Goal: Information Seeking & Learning: Check status

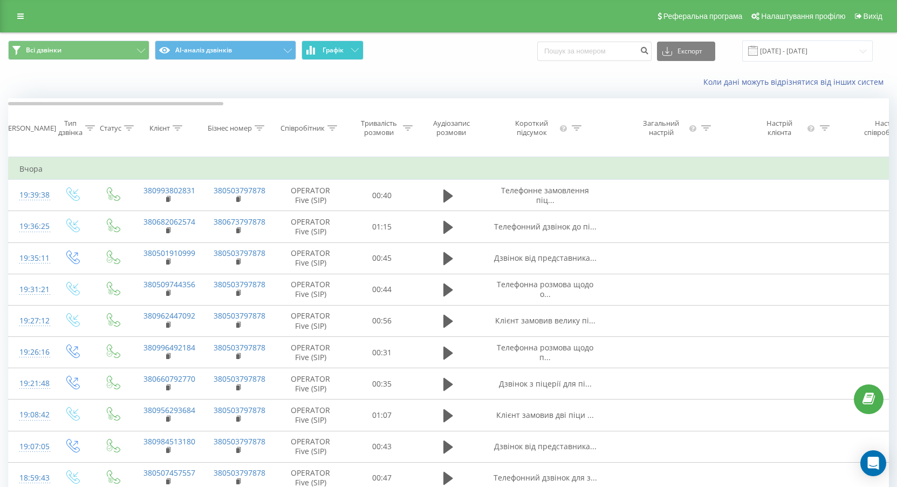
click at [362, 58] on button "Графік" at bounding box center [333, 49] width 62 height 19
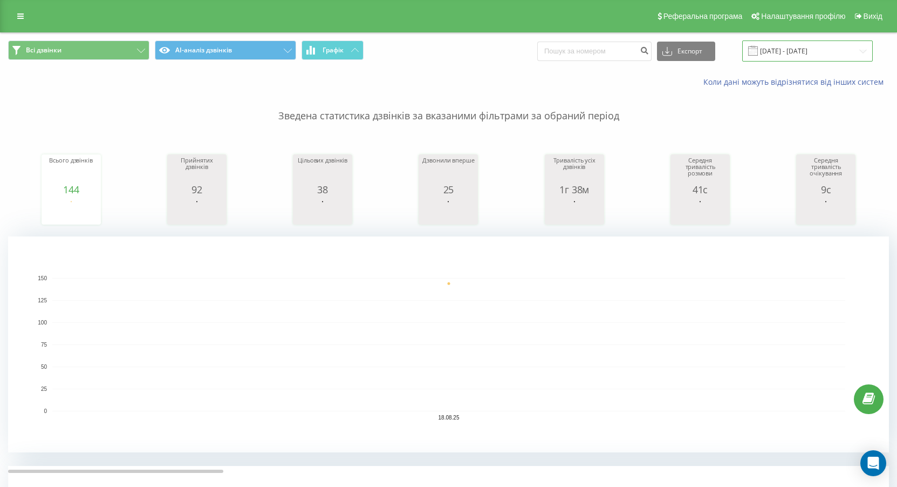
click at [439, 54] on input "[DATE] - [DATE]" at bounding box center [807, 50] width 131 height 21
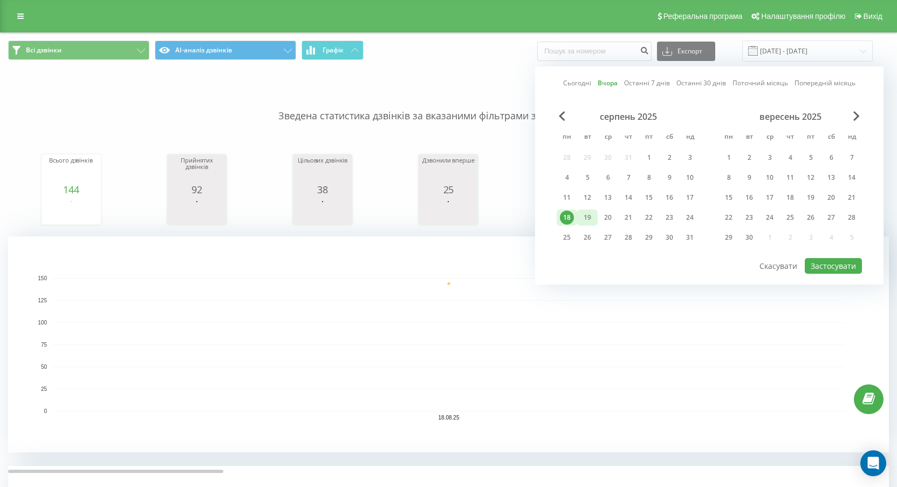
click at [439, 209] on div "19" at bounding box center [587, 217] width 14 height 14
click at [439, 209] on button "Застосувати" at bounding box center [833, 266] width 57 height 16
type input "[DATE] - [DATE]"
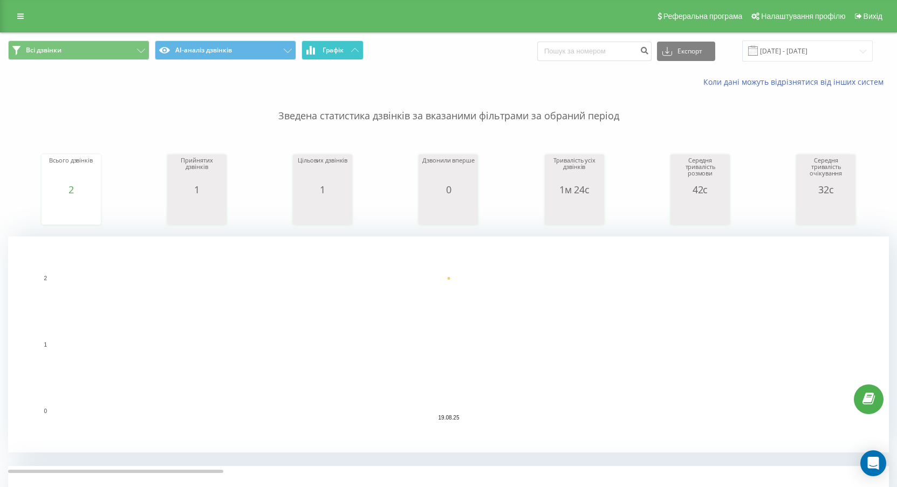
drag, startPoint x: 361, startPoint y: 30, endPoint x: 345, endPoint y: 50, distance: 25.3
click at [361, 31] on div "Реферальна програма Налаштування профілю Вихід" at bounding box center [448, 16] width 897 height 32
click at [345, 50] on button "Графік" at bounding box center [333, 49] width 62 height 19
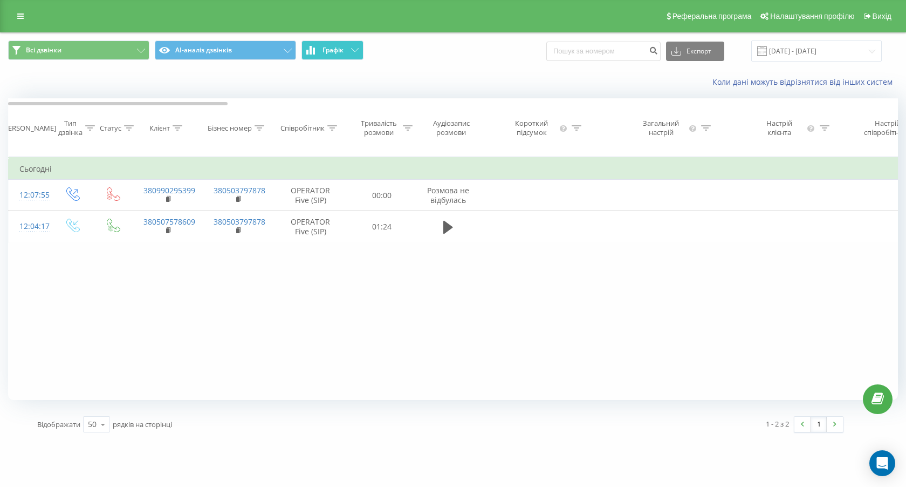
drag, startPoint x: 345, startPoint y: 50, endPoint x: 330, endPoint y: 46, distance: 15.6
click at [343, 49] on button "Графік" at bounding box center [333, 49] width 62 height 19
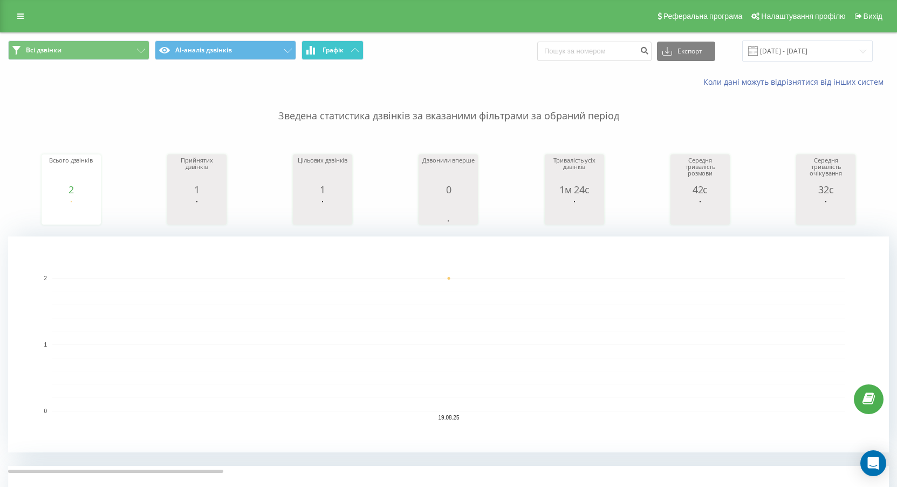
click at [348, 50] on button "Графік" at bounding box center [333, 49] width 62 height 19
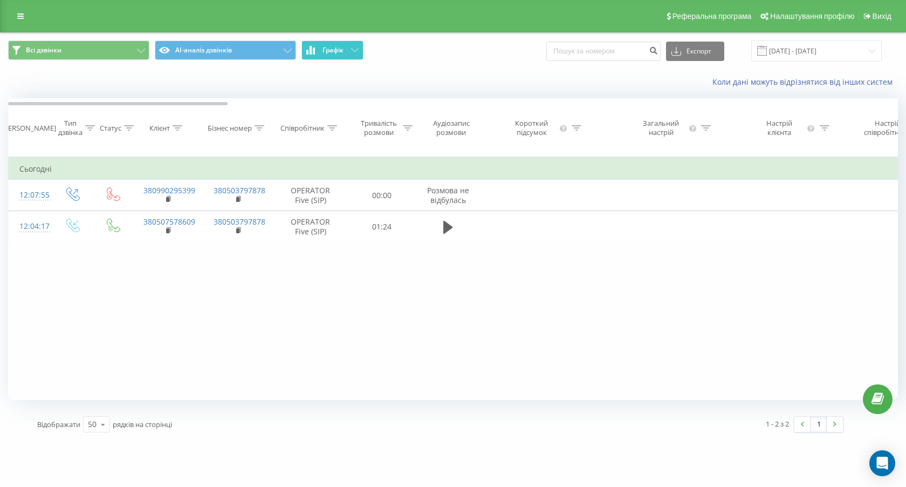
click at [348, 50] on button "Графік" at bounding box center [333, 49] width 62 height 19
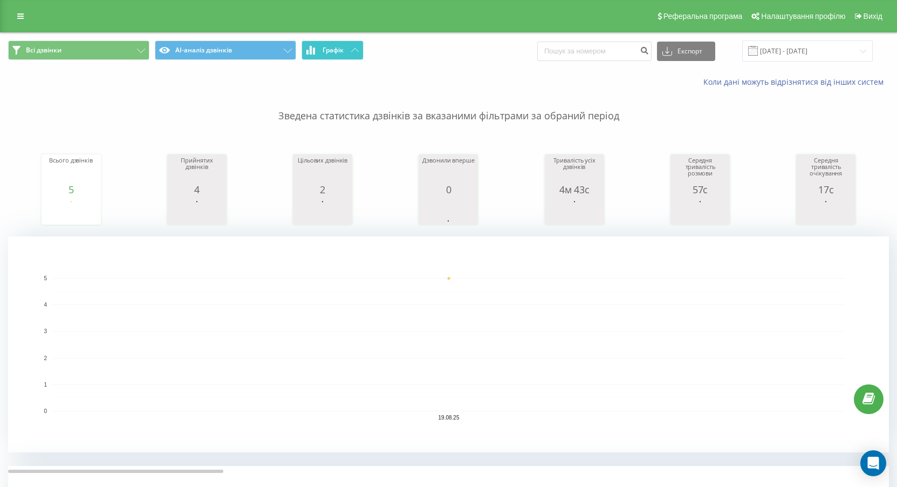
click at [327, 46] on span "Графік" at bounding box center [333, 50] width 21 height 8
click at [329, 46] on span "Графік" at bounding box center [333, 50] width 21 height 8
click at [341, 50] on span "Графік" at bounding box center [333, 50] width 21 height 8
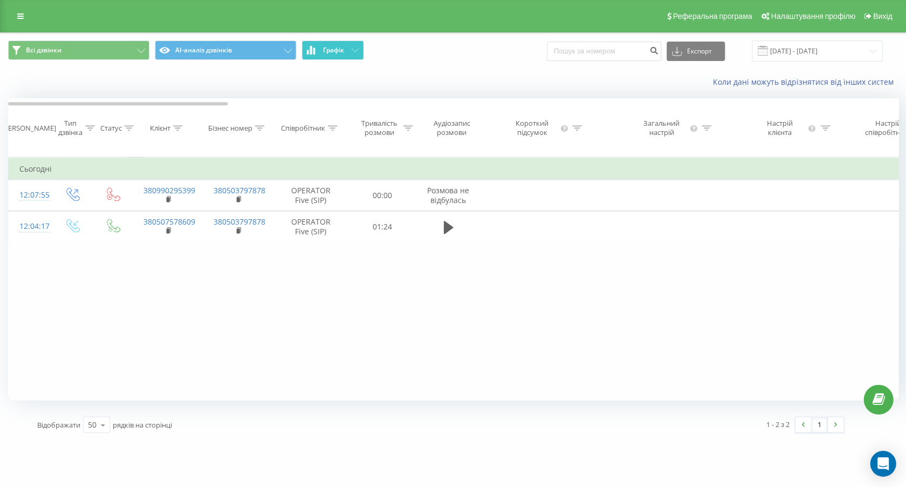
click at [341, 50] on span "Графік" at bounding box center [333, 50] width 21 height 8
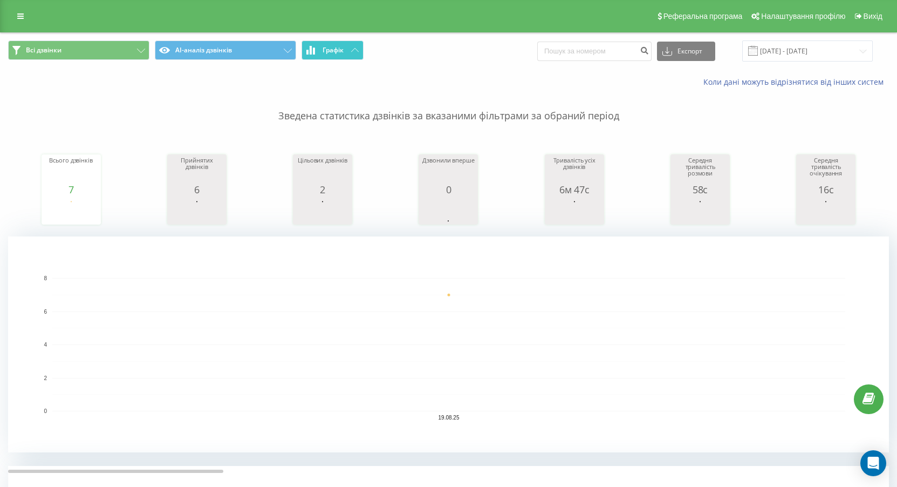
click at [338, 47] on span "Графік" at bounding box center [333, 50] width 21 height 8
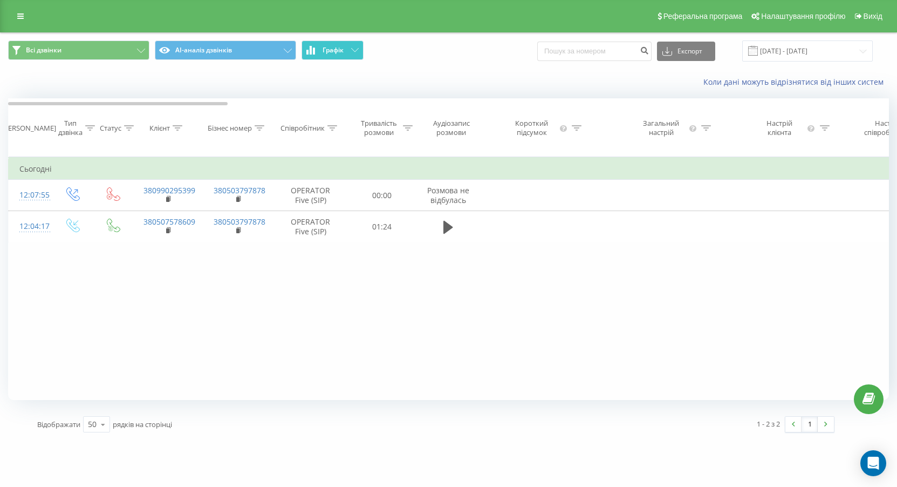
click at [338, 47] on span "Графік" at bounding box center [333, 50] width 21 height 8
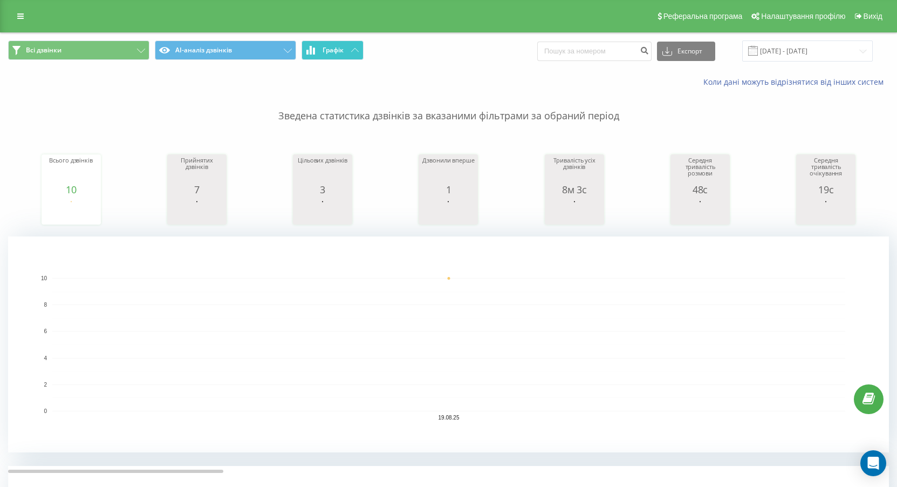
click at [322, 47] on button "Графік" at bounding box center [333, 49] width 62 height 19
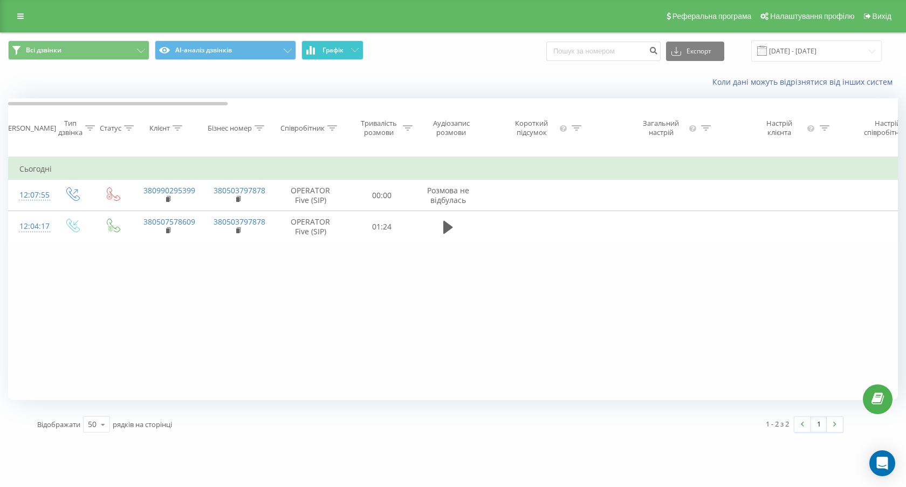
click at [322, 47] on button "Графік" at bounding box center [333, 49] width 62 height 19
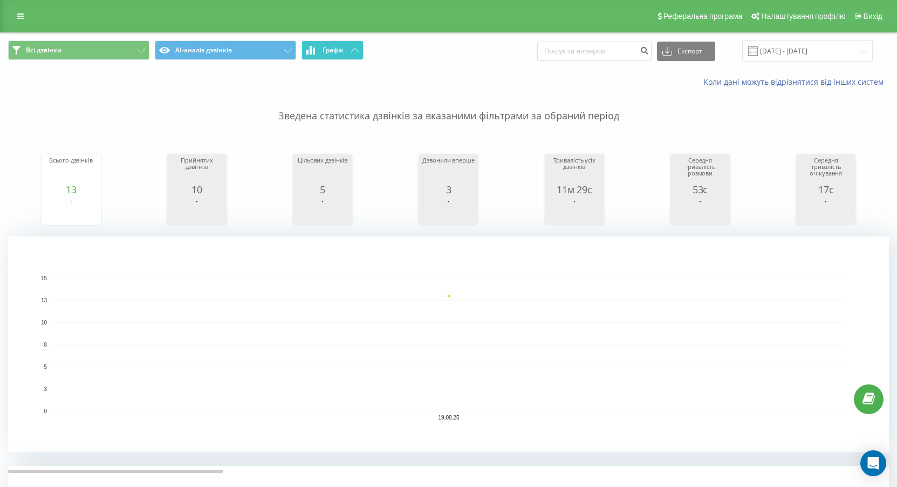
click at [341, 49] on span "Графік" at bounding box center [333, 50] width 21 height 8
click at [340, 50] on span "Графік" at bounding box center [333, 50] width 21 height 8
click at [338, 61] on span "Всі дзвінки AI-аналіз дзвінків Графік" at bounding box center [224, 50] width 433 height 21
click at [340, 57] on button "Графік" at bounding box center [333, 49] width 62 height 19
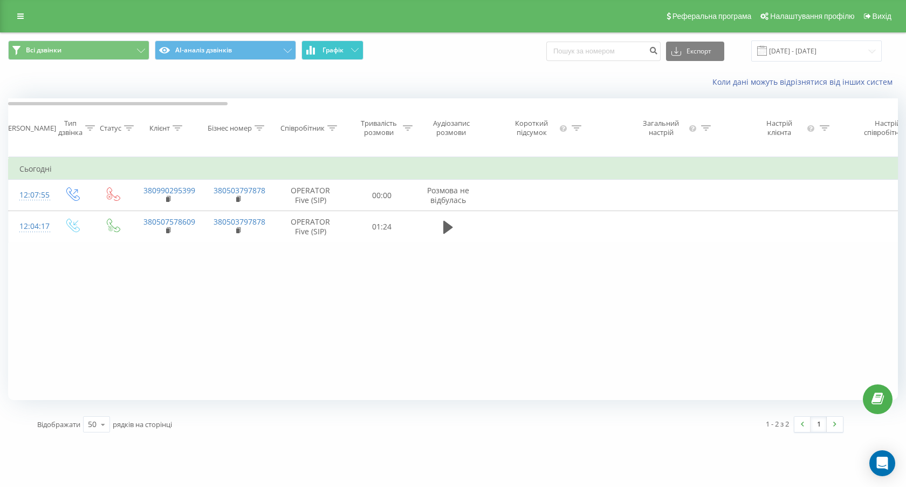
click at [356, 50] on icon at bounding box center [355, 50] width 8 height 4
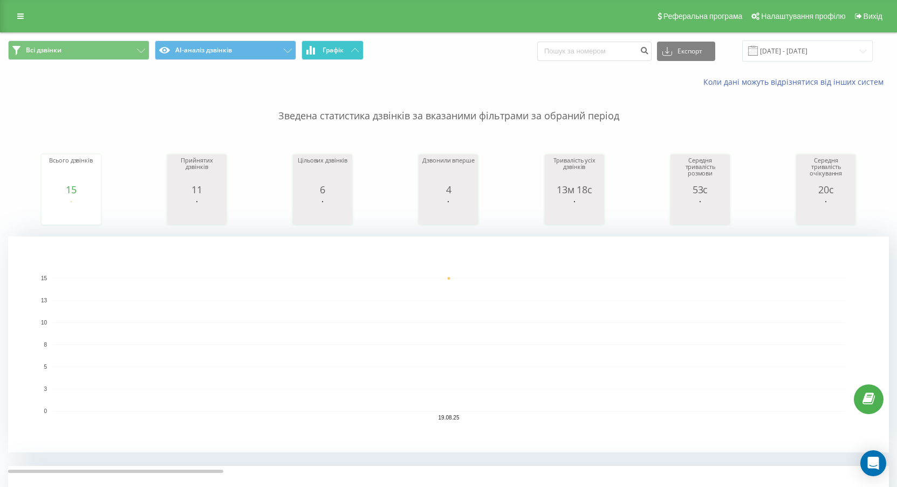
click at [339, 46] on span "Графік" at bounding box center [333, 50] width 21 height 8
click at [347, 50] on button "Графік" at bounding box center [333, 49] width 62 height 19
click at [349, 54] on button "Графік" at bounding box center [333, 49] width 62 height 19
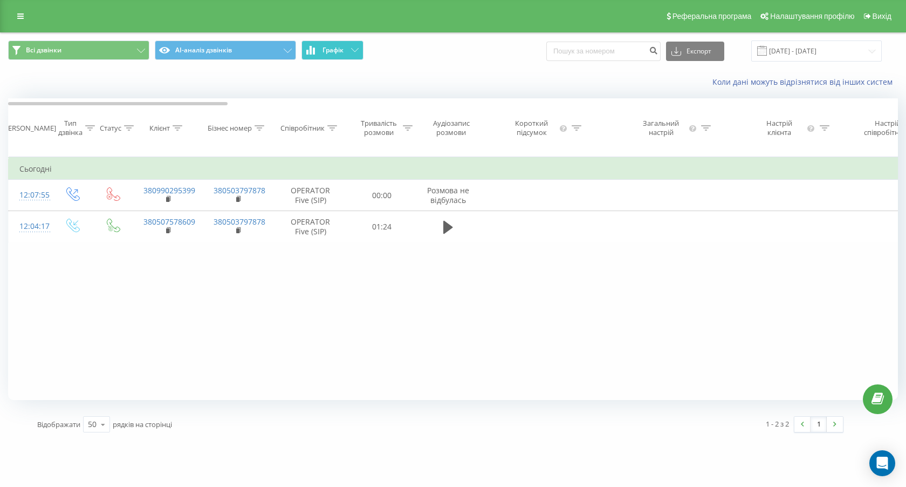
click at [349, 54] on button "Графік" at bounding box center [333, 49] width 62 height 19
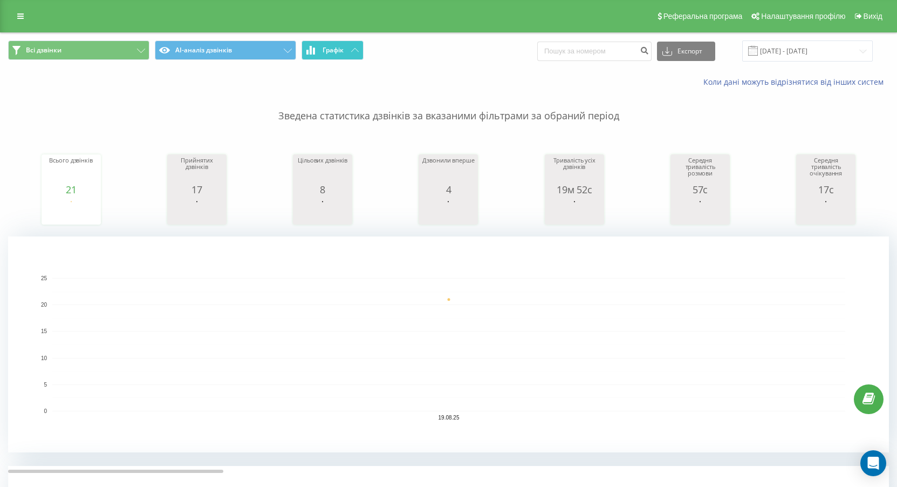
click at [328, 51] on span "Графік" at bounding box center [333, 50] width 21 height 8
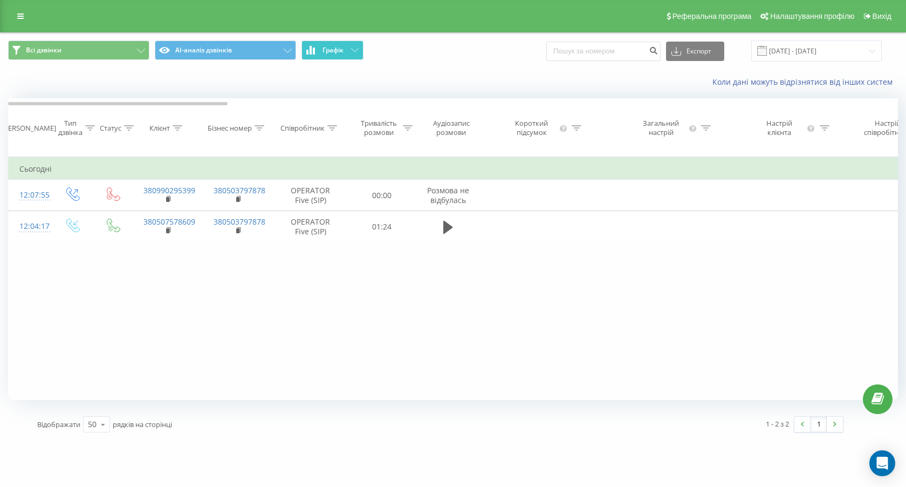
click at [328, 51] on span "Графік" at bounding box center [333, 50] width 21 height 8
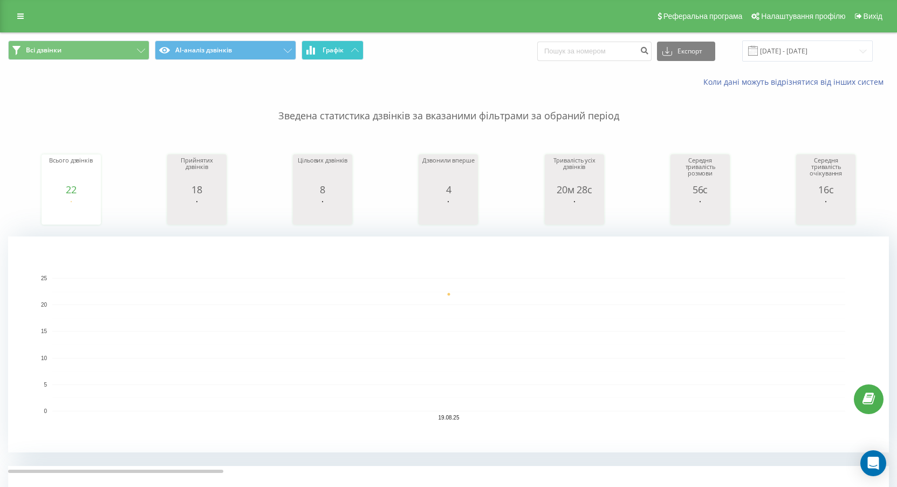
click at [357, 49] on icon at bounding box center [355, 50] width 8 height 4
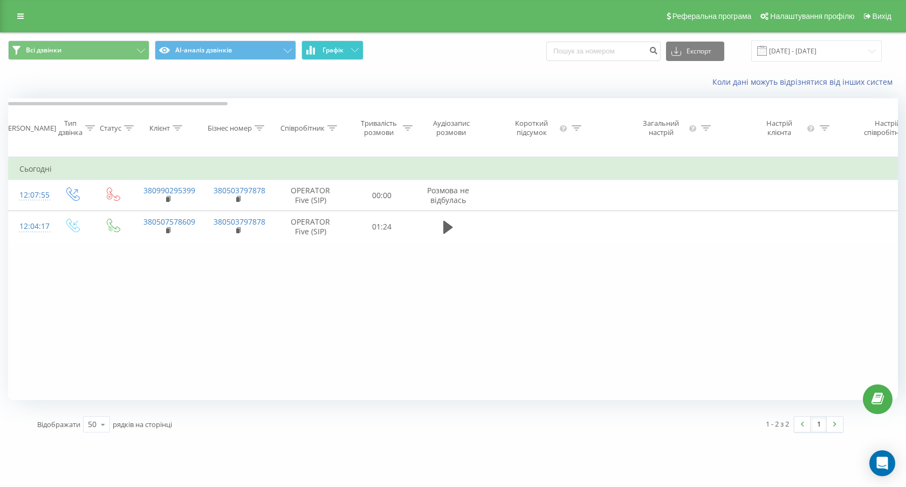
click at [357, 49] on icon at bounding box center [355, 50] width 8 height 4
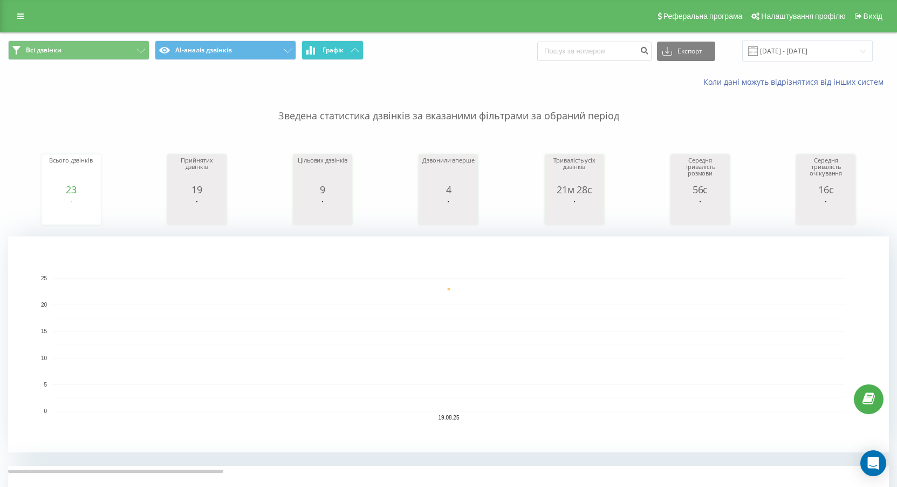
click at [346, 47] on button "Графік" at bounding box center [333, 49] width 62 height 19
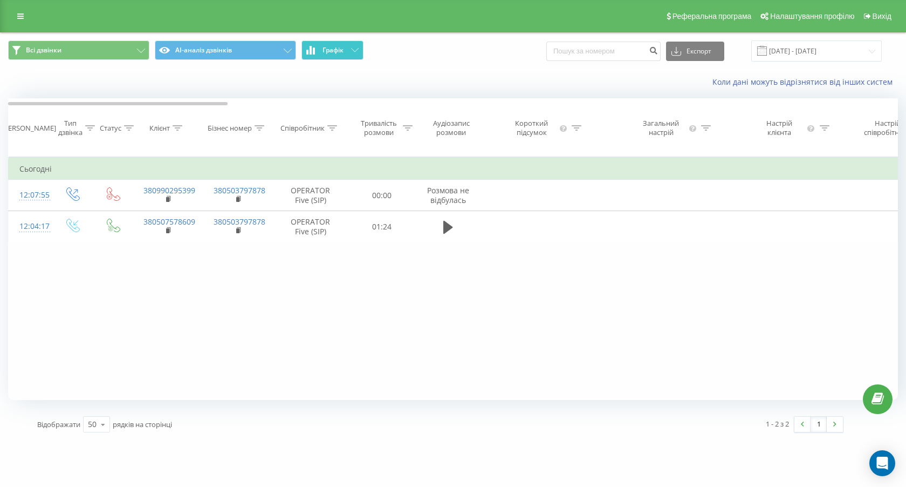
click at [346, 47] on button "Графік" at bounding box center [333, 49] width 62 height 19
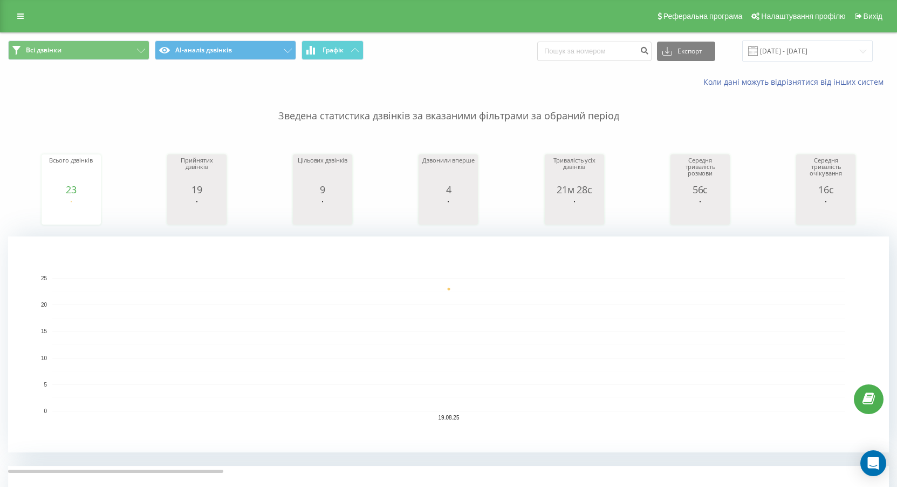
click at [361, 37] on div "Всі дзвінки AI-аналіз дзвінків Графік Експорт .csv .xls .xlsx [DATE] - [DATE]" at bounding box center [449, 51] width 896 height 36
click at [358, 42] on button "Графік" at bounding box center [333, 49] width 62 height 19
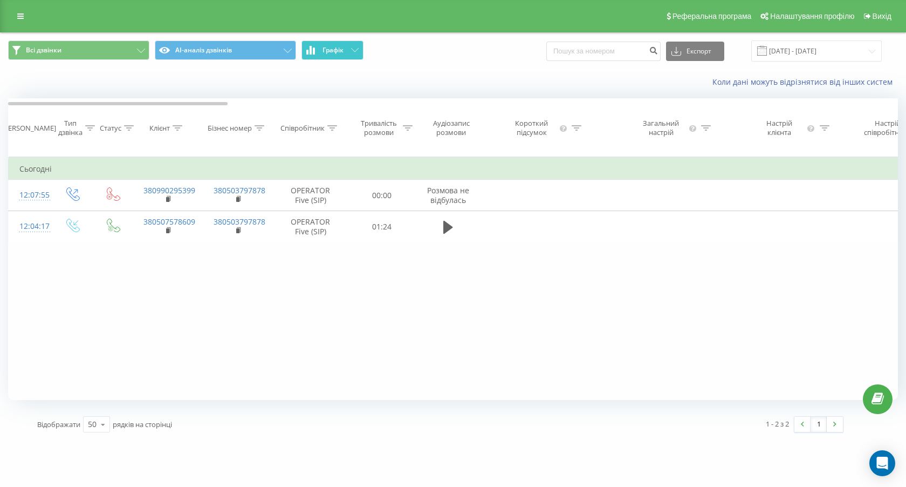
click at [357, 43] on button "Графік" at bounding box center [333, 49] width 62 height 19
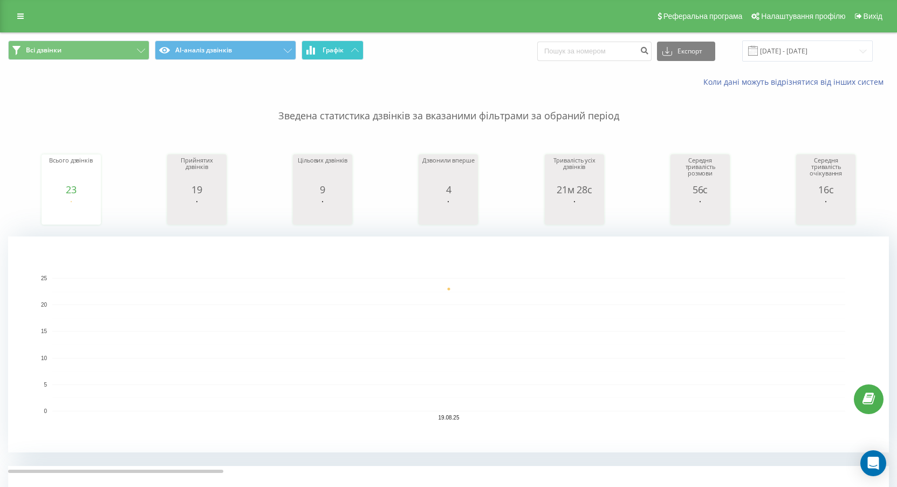
click at [341, 50] on span "Графік" at bounding box center [333, 50] width 21 height 8
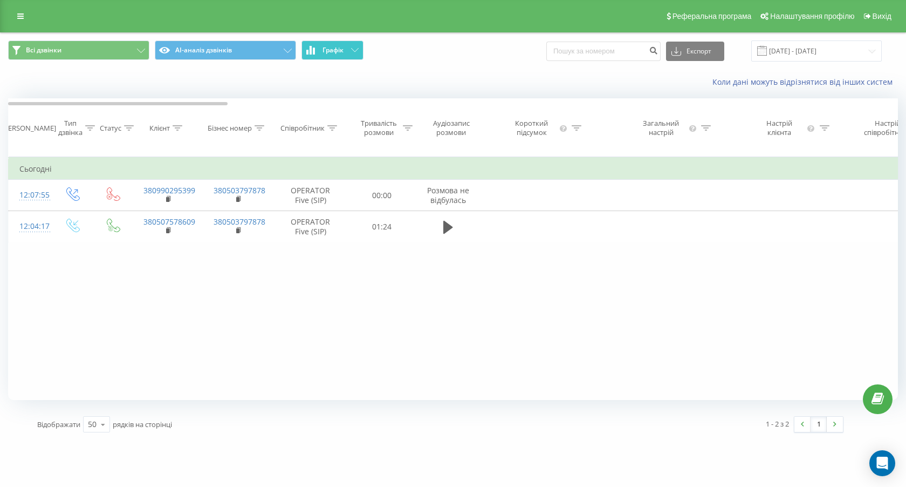
click at [341, 50] on span "Графік" at bounding box center [333, 50] width 21 height 8
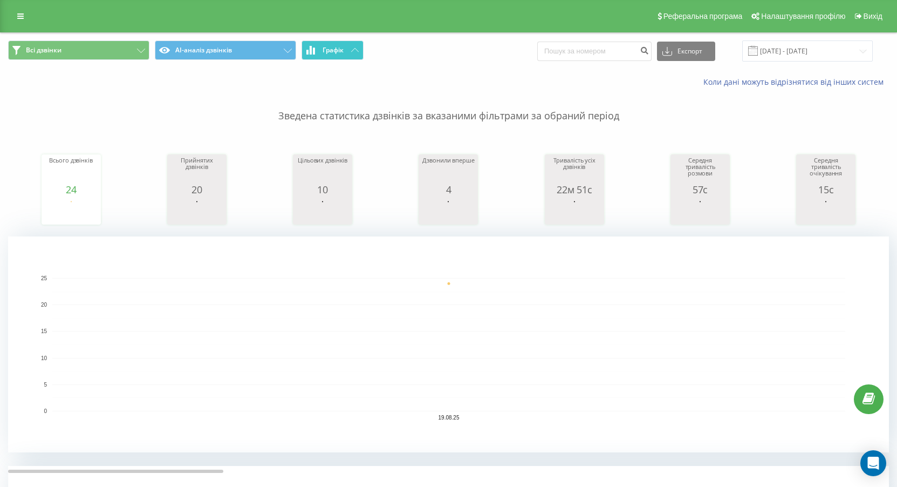
click at [356, 43] on button "Графік" at bounding box center [333, 49] width 62 height 19
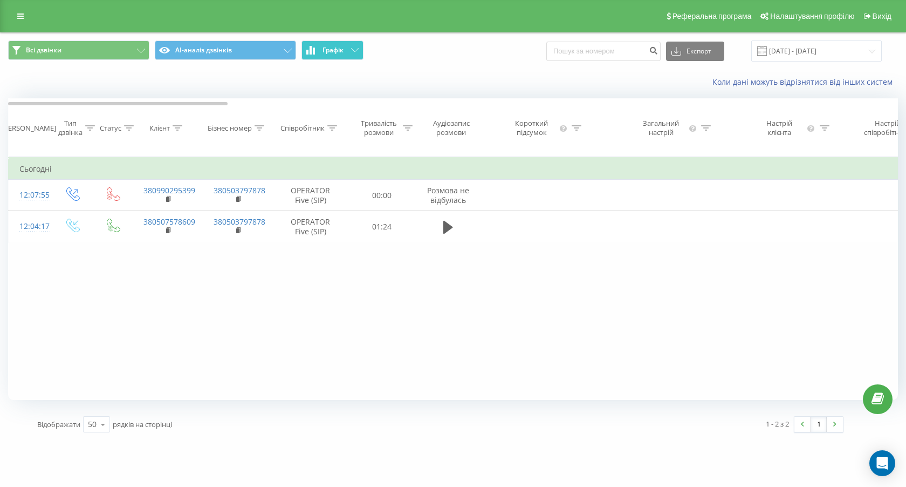
click at [356, 43] on button "Графік" at bounding box center [333, 49] width 62 height 19
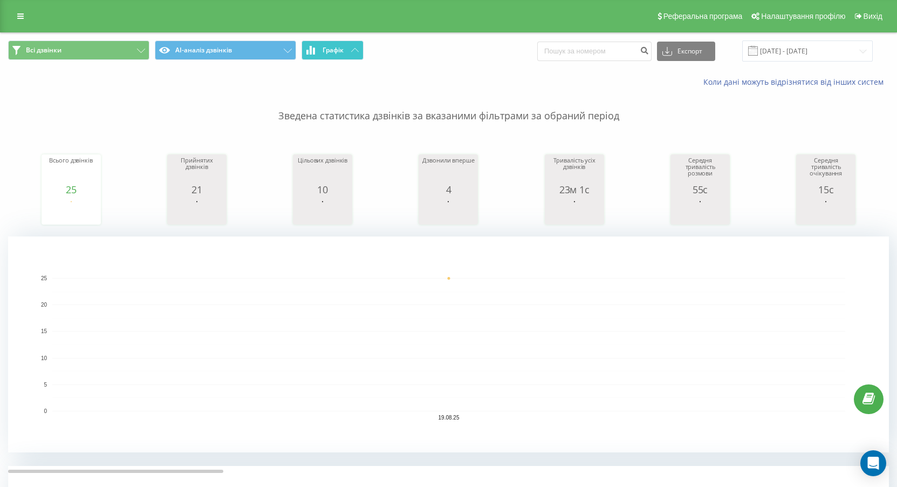
click at [348, 52] on button "Графік" at bounding box center [333, 49] width 62 height 19
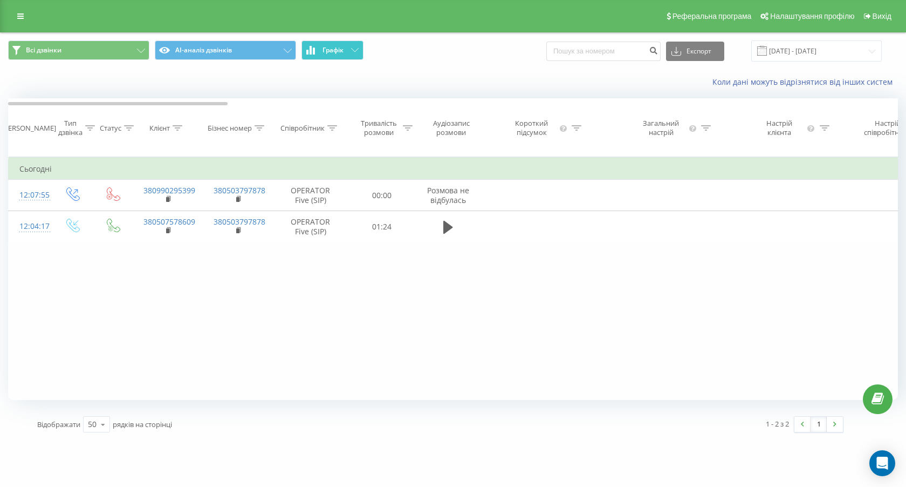
click at [350, 52] on button "Графік" at bounding box center [333, 49] width 62 height 19
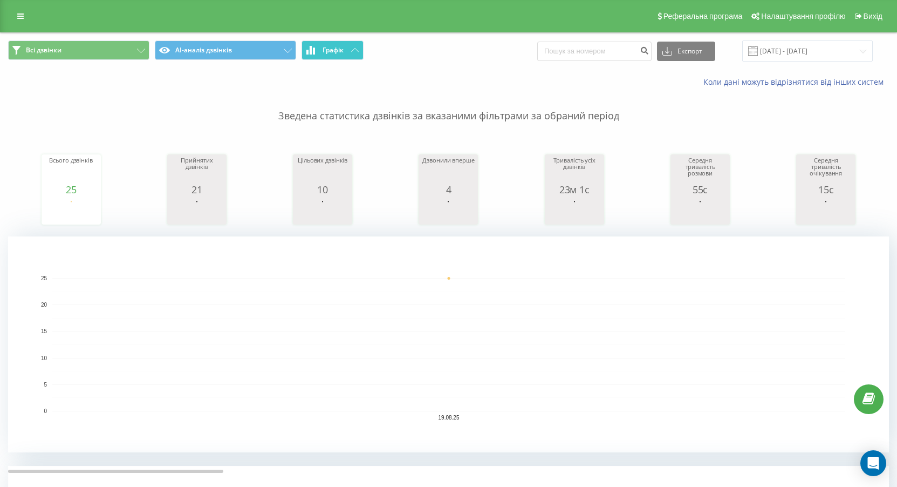
click at [323, 50] on span "Графік" at bounding box center [333, 50] width 21 height 8
click at [323, 46] on span "Графік" at bounding box center [333, 50] width 21 height 8
click at [337, 48] on span "Графік" at bounding box center [333, 50] width 21 height 8
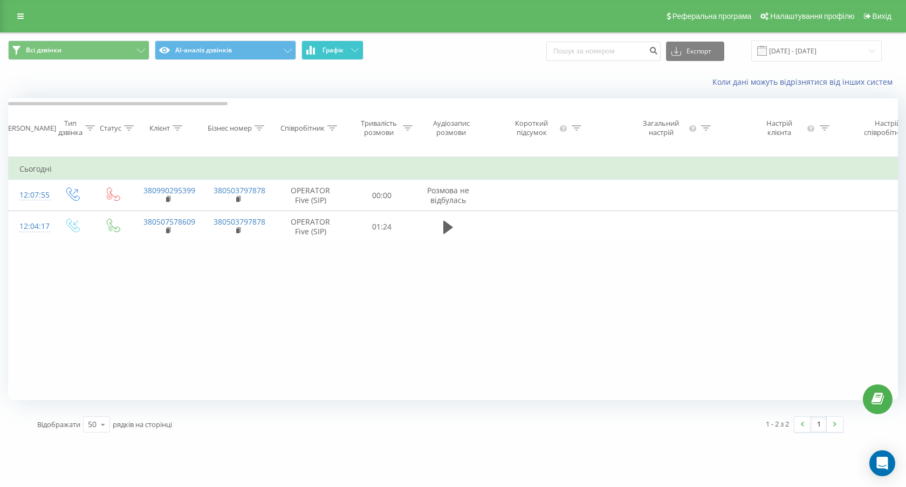
click at [337, 48] on span "Графік" at bounding box center [333, 50] width 21 height 8
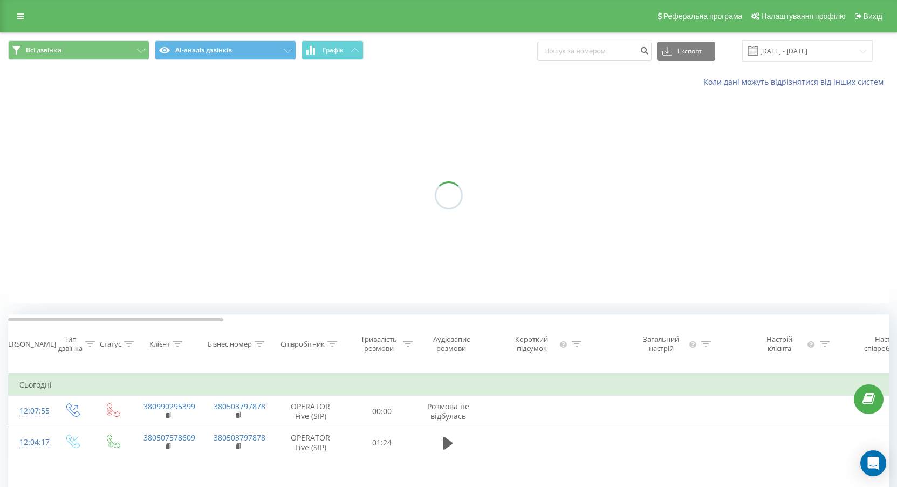
click at [337, 48] on span "Графік" at bounding box center [333, 50] width 21 height 8
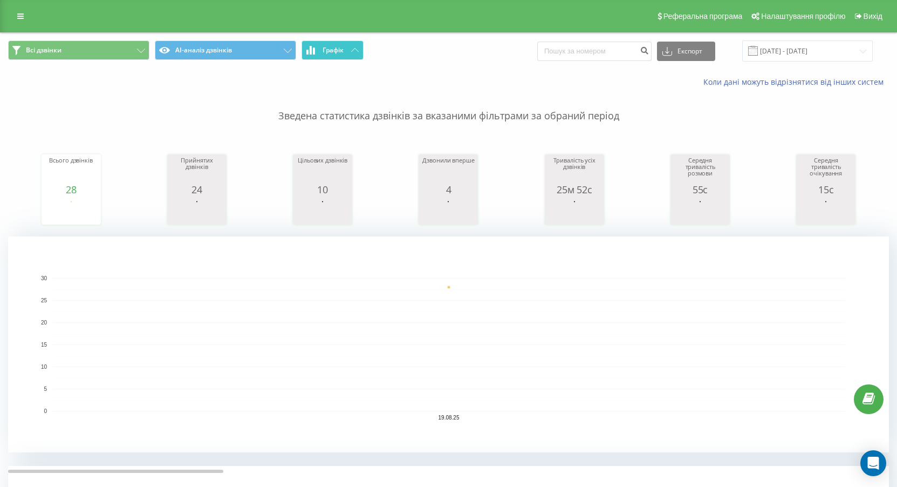
click at [360, 49] on button "Графік" at bounding box center [333, 49] width 62 height 19
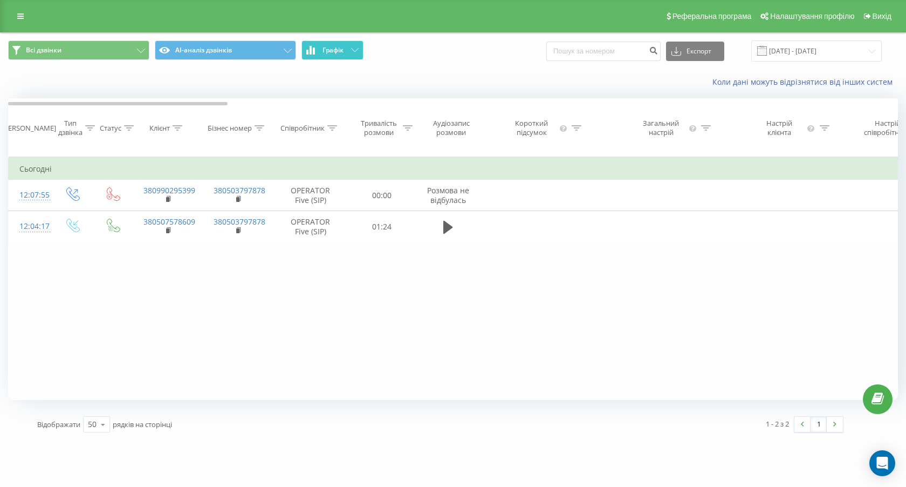
click at [360, 49] on button "Графік" at bounding box center [333, 49] width 62 height 19
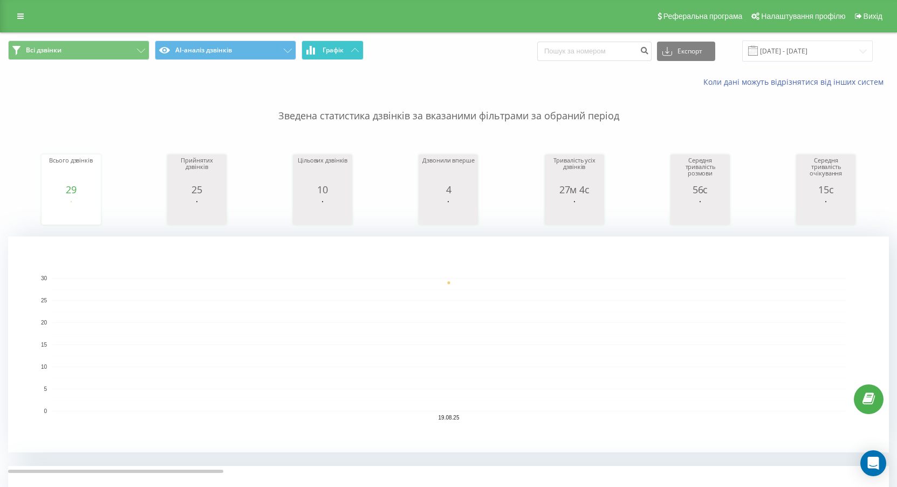
click at [359, 55] on button "Графік" at bounding box center [333, 49] width 62 height 19
click at [359, 54] on button "Графік" at bounding box center [333, 49] width 62 height 19
click at [338, 55] on button "Графік" at bounding box center [333, 49] width 62 height 19
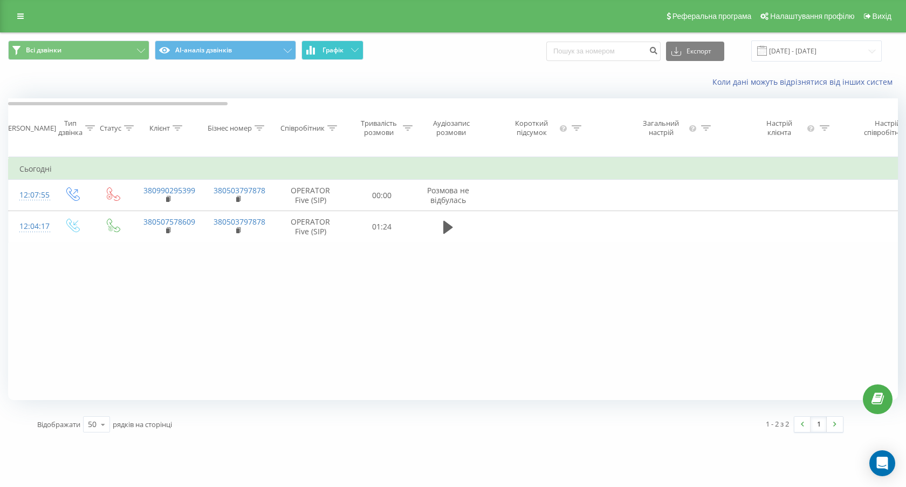
click at [338, 55] on button "Графік" at bounding box center [333, 49] width 62 height 19
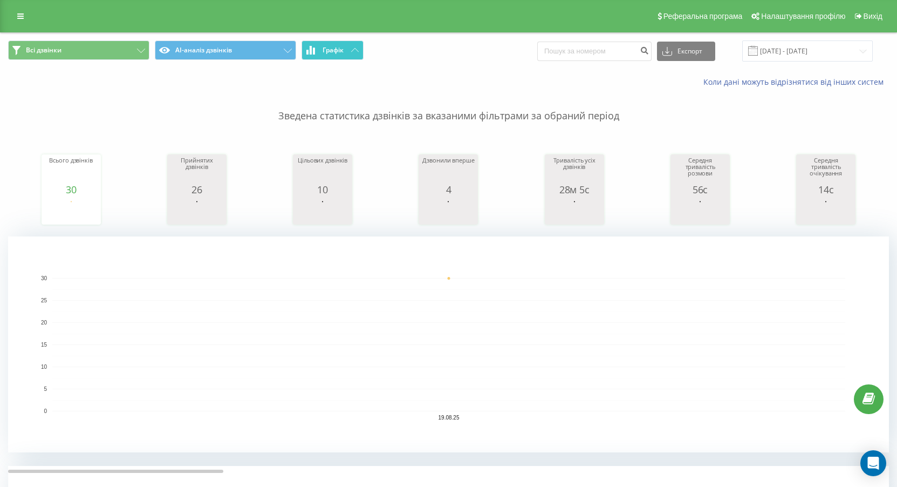
click at [346, 52] on button "Графік" at bounding box center [333, 49] width 62 height 19
click at [343, 54] on span "Графік" at bounding box center [333, 50] width 21 height 8
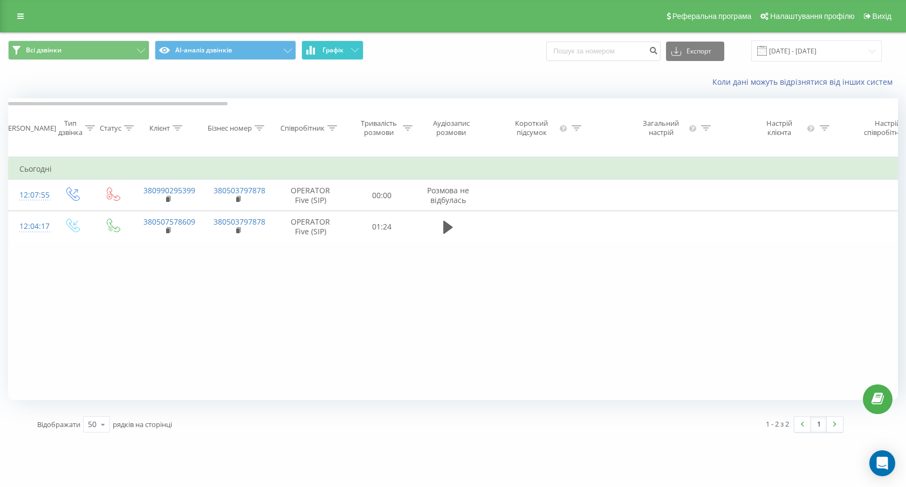
click at [343, 54] on span "Графік" at bounding box center [333, 50] width 21 height 8
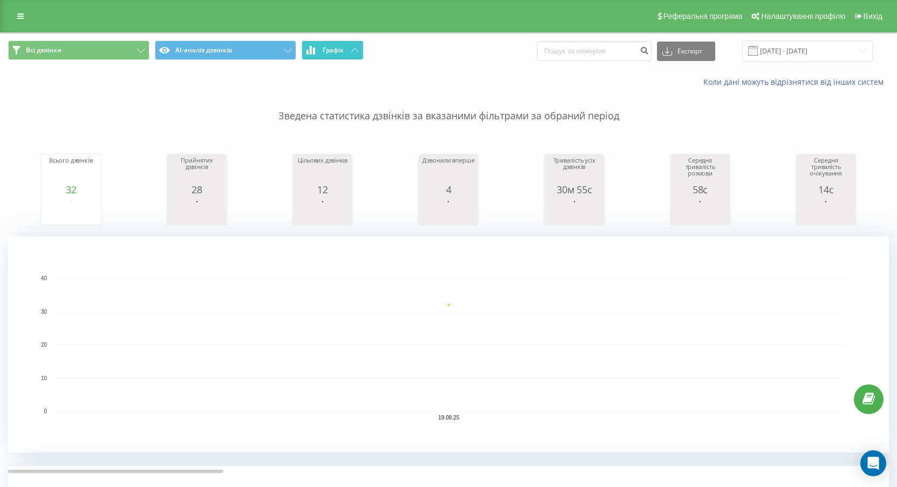
click at [346, 52] on button "Графік" at bounding box center [333, 49] width 62 height 19
click at [341, 55] on button "Графік" at bounding box center [333, 49] width 62 height 19
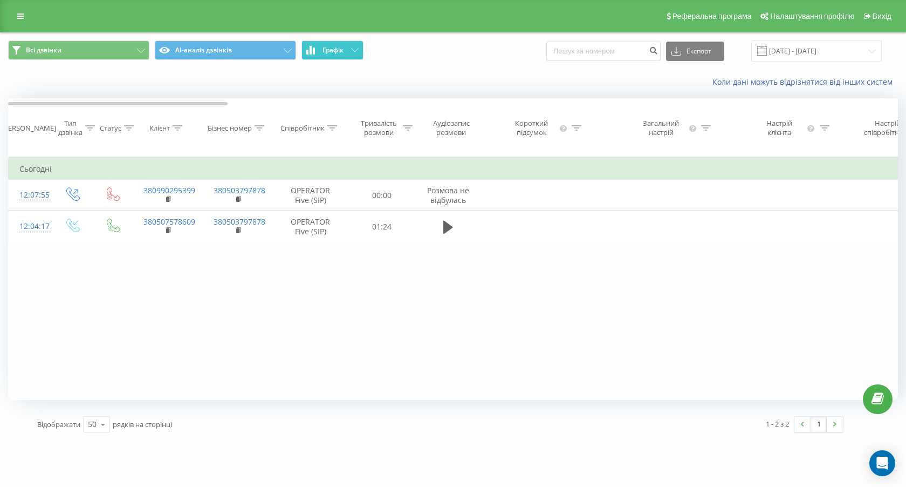
click at [343, 54] on button "Графік" at bounding box center [333, 49] width 62 height 19
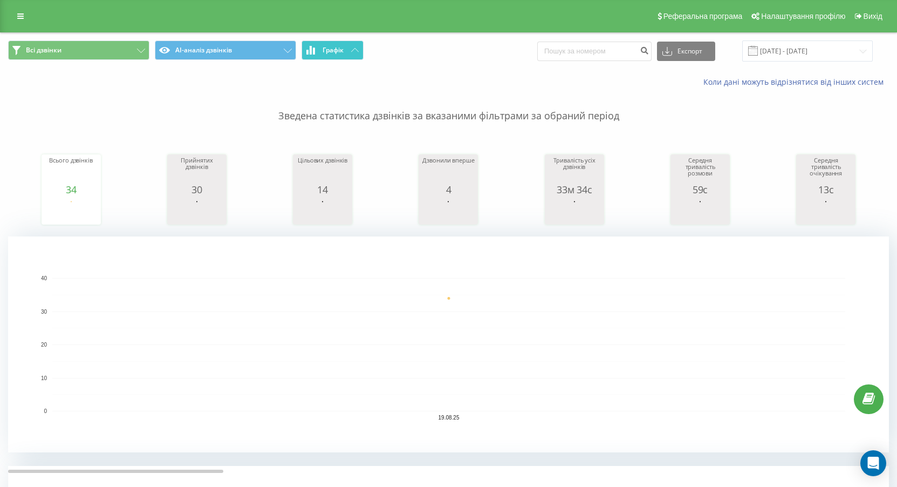
click at [332, 44] on button "Графік" at bounding box center [333, 49] width 62 height 19
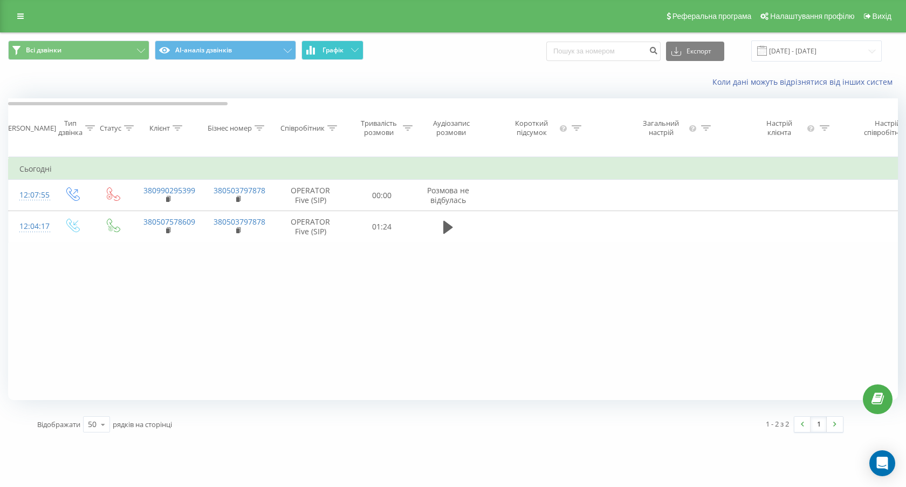
click at [332, 44] on button "Графік" at bounding box center [333, 49] width 62 height 19
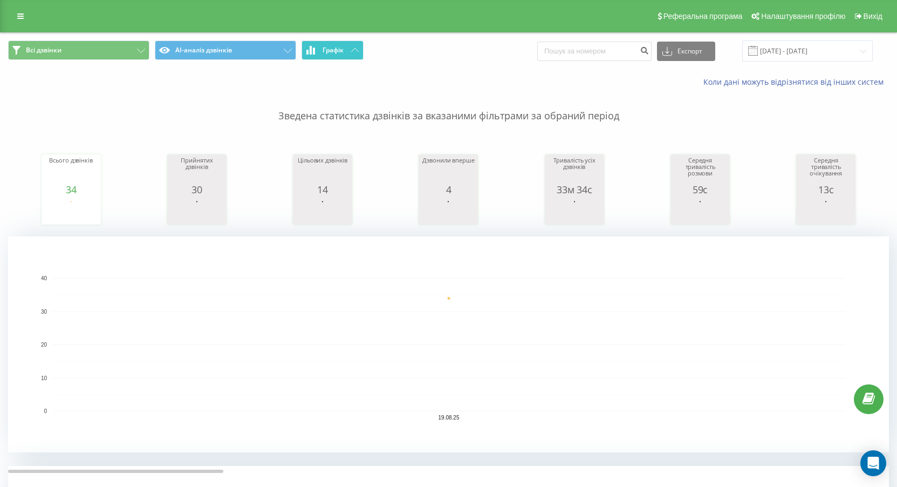
click at [339, 56] on button "Графік" at bounding box center [333, 49] width 62 height 19
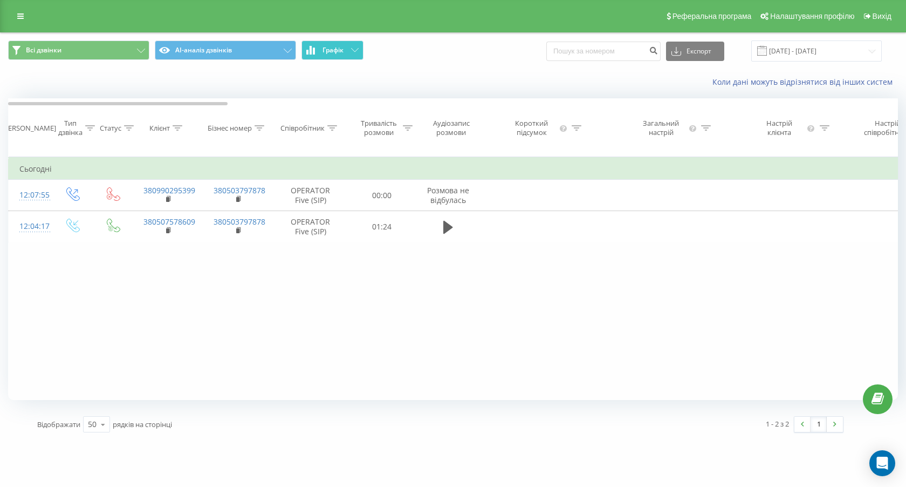
click at [339, 56] on button "Графік" at bounding box center [333, 49] width 62 height 19
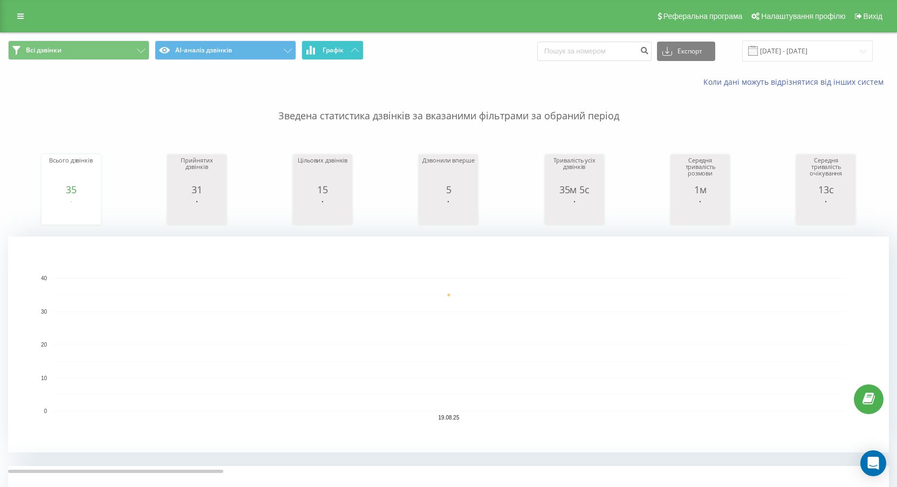
click at [341, 54] on button "Графік" at bounding box center [333, 49] width 62 height 19
click at [353, 57] on button "Графік" at bounding box center [333, 49] width 62 height 19
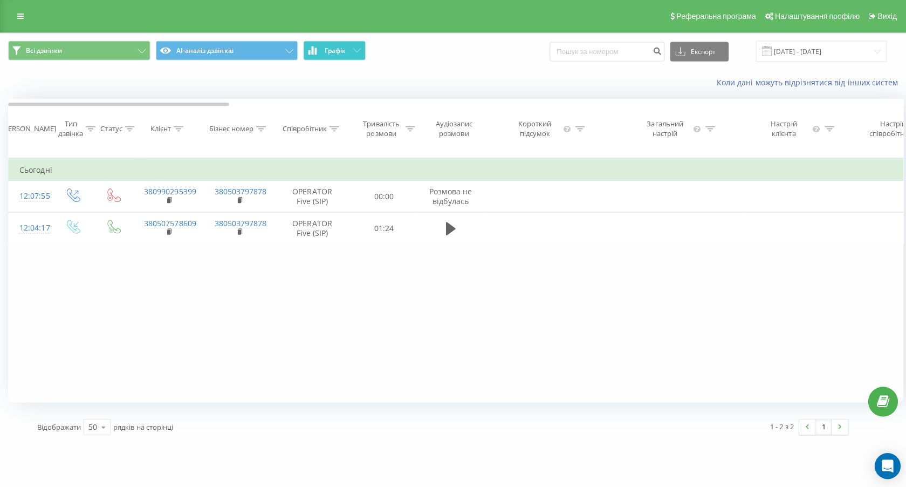
click at [353, 57] on button "Графік" at bounding box center [333, 49] width 62 height 19
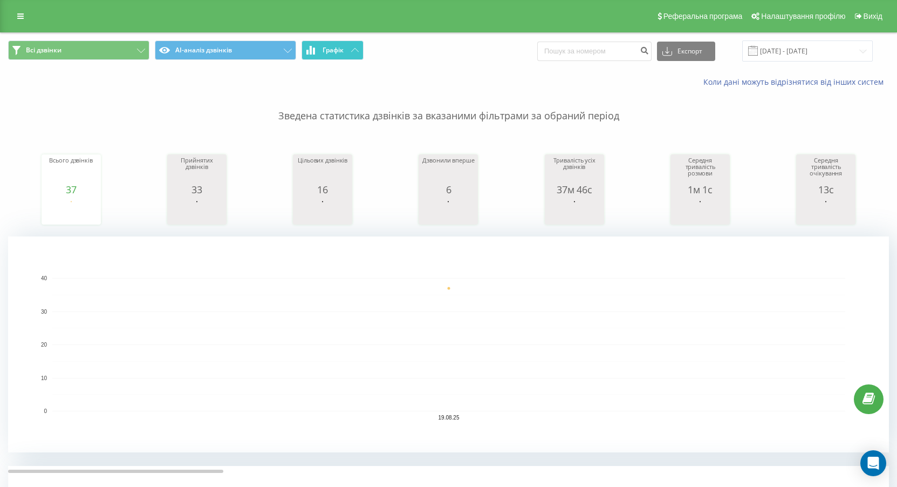
click at [338, 53] on span "Графік" at bounding box center [333, 50] width 21 height 8
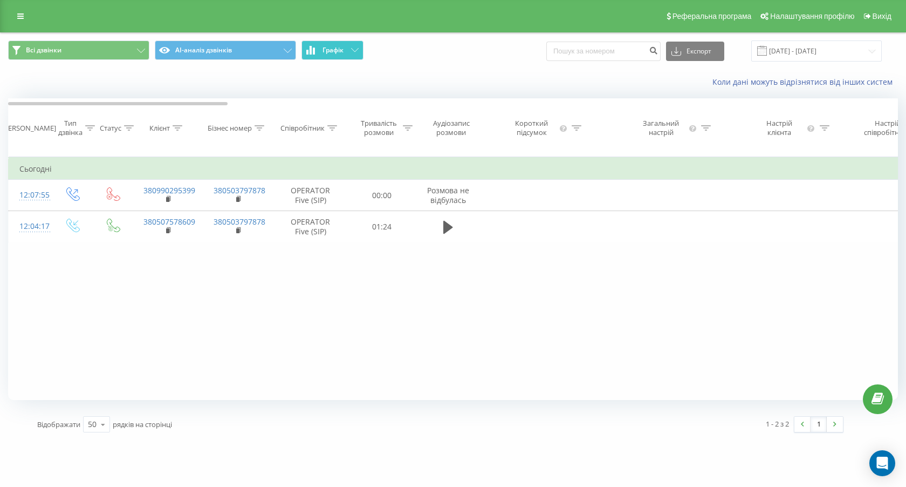
click at [338, 53] on span "Графік" at bounding box center [333, 50] width 21 height 8
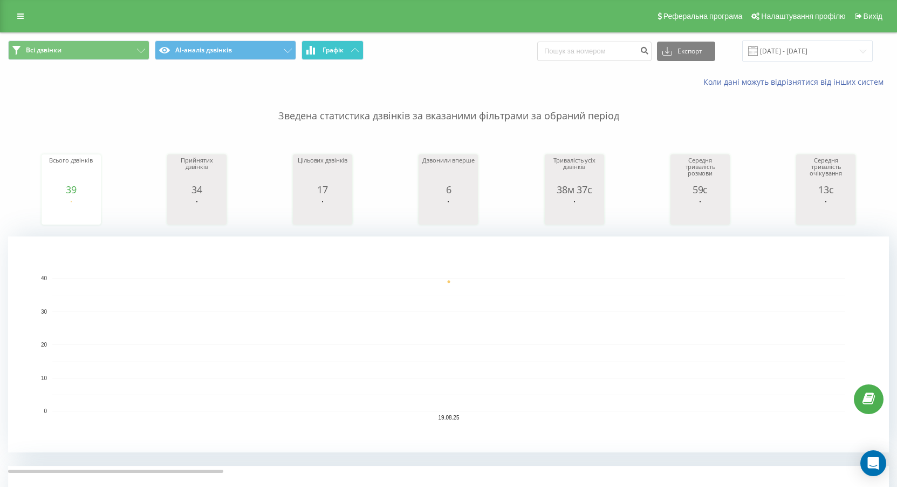
click at [346, 49] on button "Графік" at bounding box center [333, 49] width 62 height 19
click at [337, 42] on button "Графік" at bounding box center [333, 49] width 62 height 19
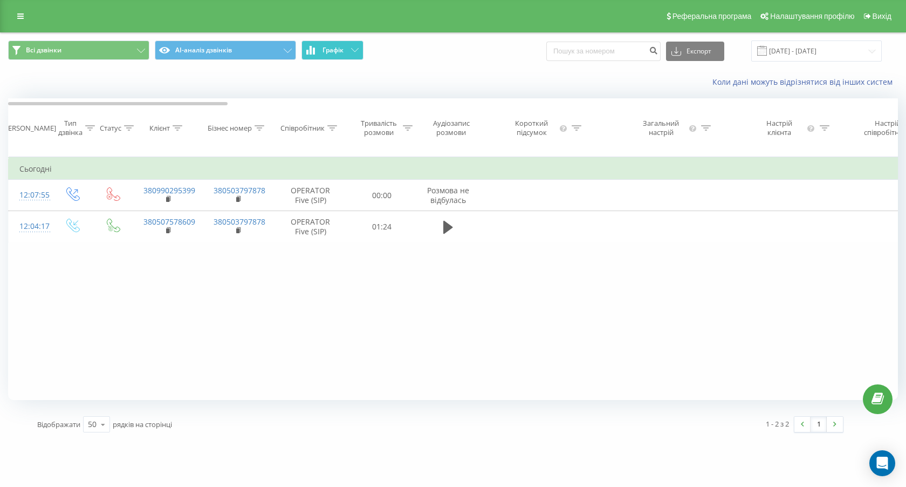
click at [337, 42] on button "Графік" at bounding box center [333, 49] width 62 height 19
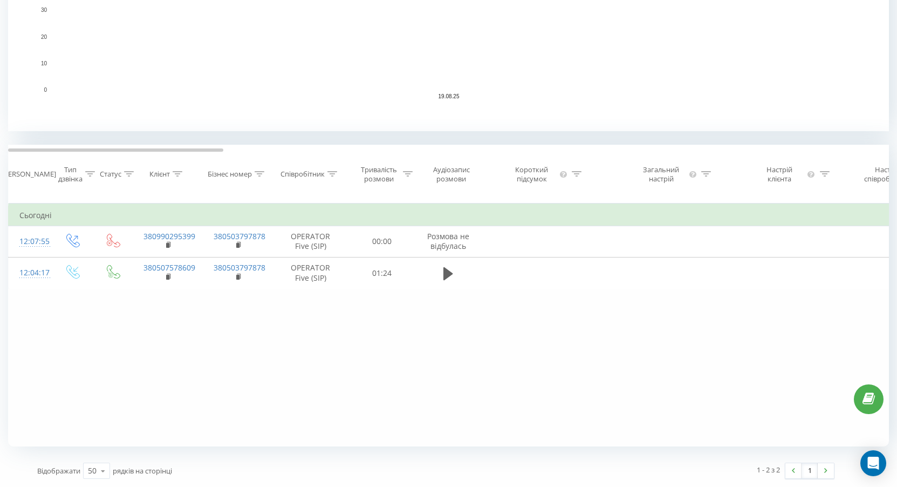
scroll to position [330, 0]
click at [98, 209] on icon at bounding box center [103, 470] width 16 height 21
click at [95, 209] on div "25" at bounding box center [97, 424] width 26 height 16
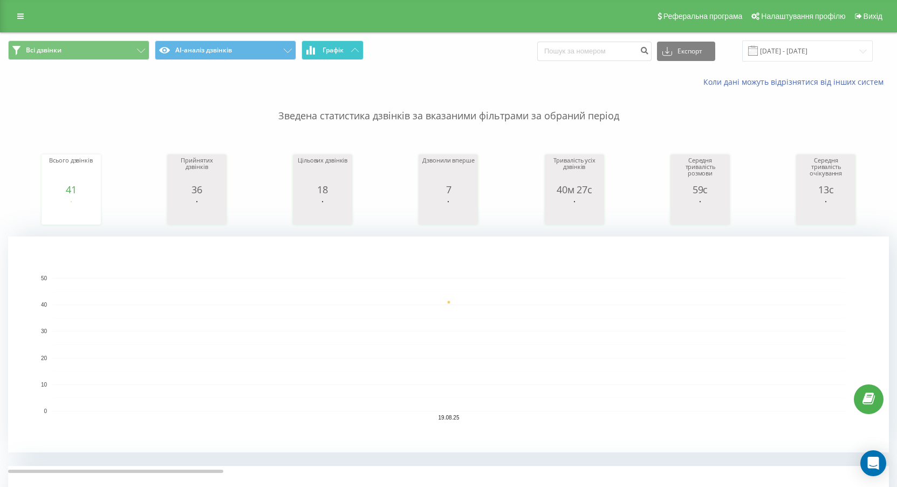
click at [334, 49] on span "Графік" at bounding box center [333, 50] width 21 height 8
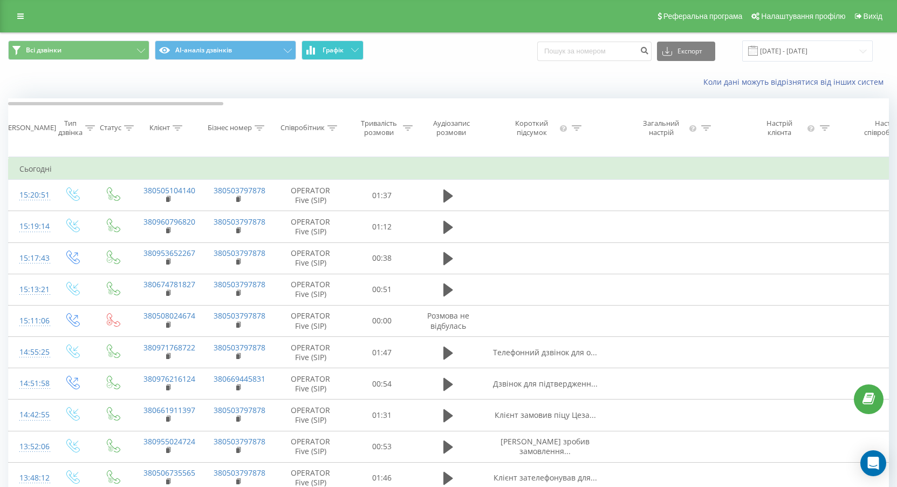
click at [334, 49] on span "Графік" at bounding box center [333, 50] width 21 height 8
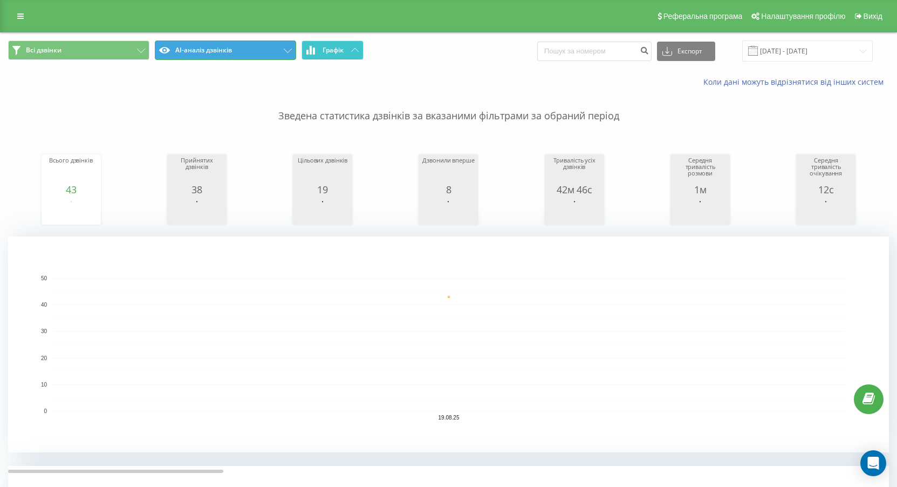
drag, startPoint x: 290, startPoint y: 59, endPoint x: 315, endPoint y: 57, distance: 25.4
click at [292, 59] on button "AI-аналіз дзвінків" at bounding box center [225, 49] width 141 height 19
click at [315, 57] on button "Графік" at bounding box center [333, 49] width 62 height 19
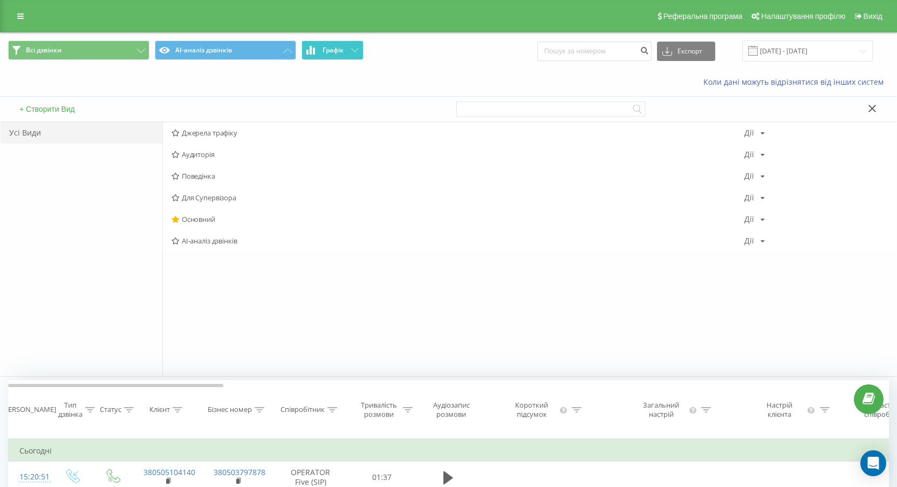
click at [315, 56] on button "Графік" at bounding box center [333, 49] width 62 height 19
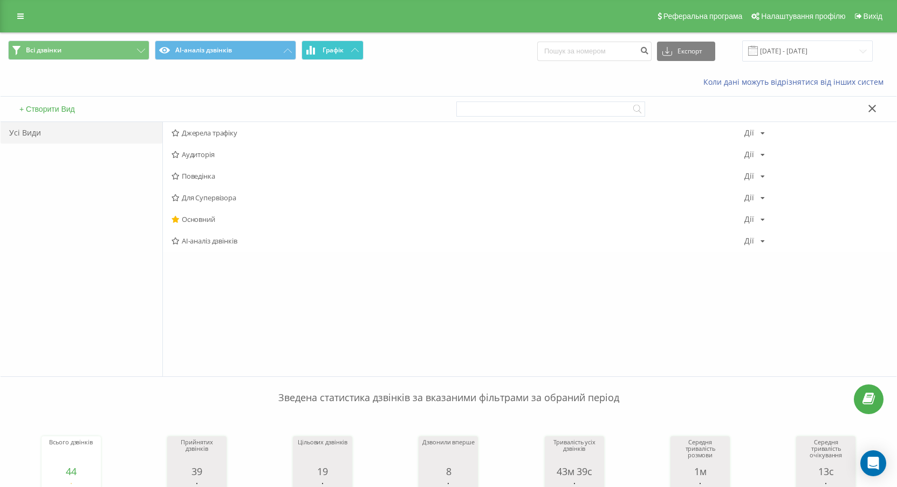
click at [337, 52] on span "Графік" at bounding box center [333, 50] width 21 height 8
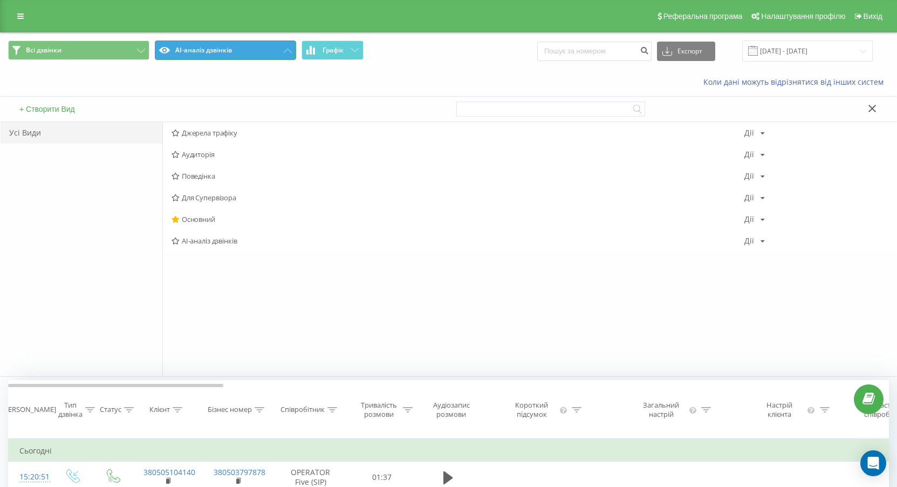
click at [251, 54] on button "AI-аналіз дзвінків" at bounding box center [225, 49] width 141 height 19
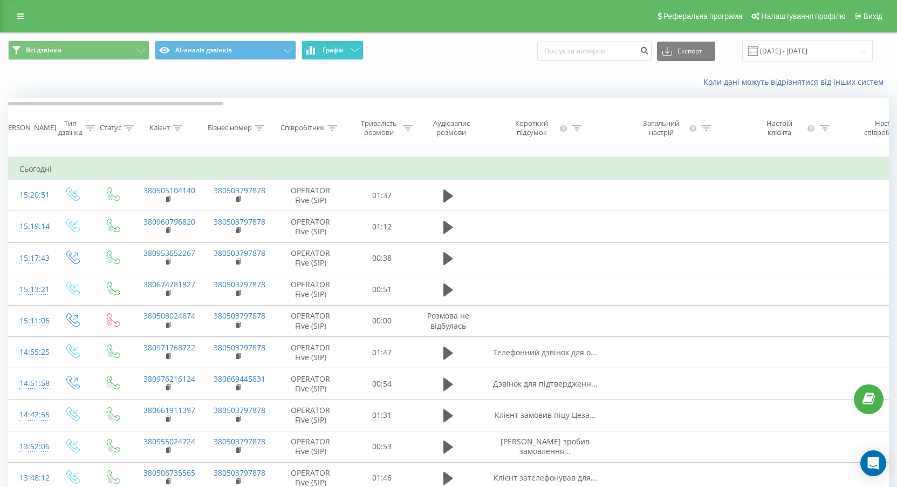
click at [313, 49] on icon at bounding box center [310, 50] width 9 height 9
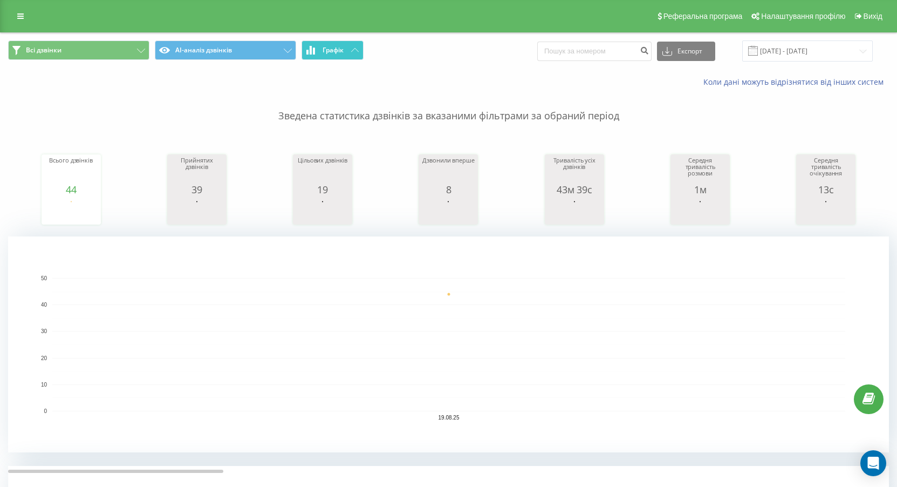
click at [311, 47] on icon at bounding box center [311, 50] width 2 height 9
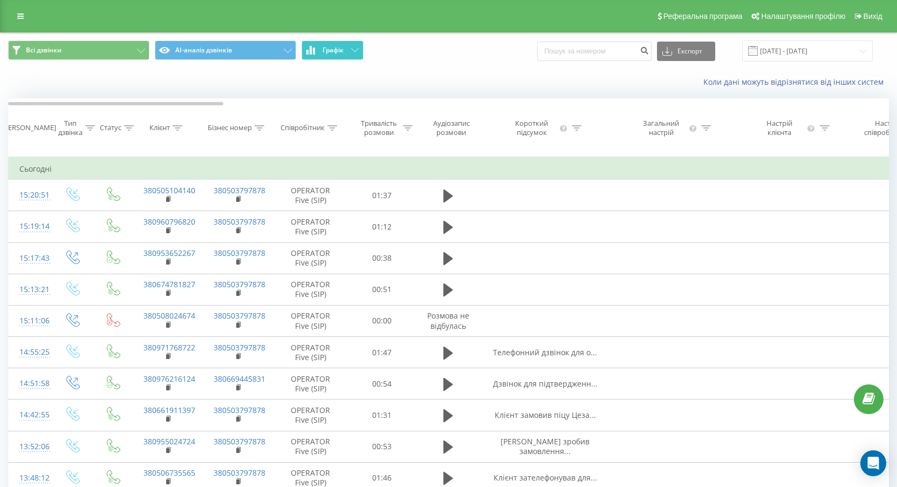
click at [312, 47] on icon at bounding box center [310, 50] width 9 height 9
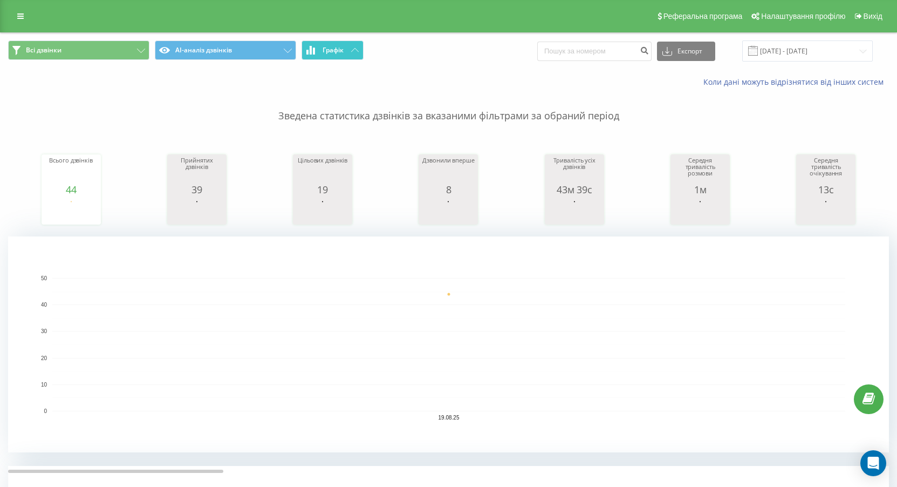
click at [348, 50] on button "Графік" at bounding box center [333, 49] width 62 height 19
drag, startPoint x: 348, startPoint y: 50, endPoint x: 660, endPoint y: 307, distance: 404.7
click at [349, 50] on button "Графік" at bounding box center [333, 49] width 62 height 19
click at [363, 53] on span "Всі дзвінки AI-аналіз дзвінків Графік" at bounding box center [224, 50] width 433 height 21
click at [359, 52] on button "Графік" at bounding box center [333, 49] width 62 height 19
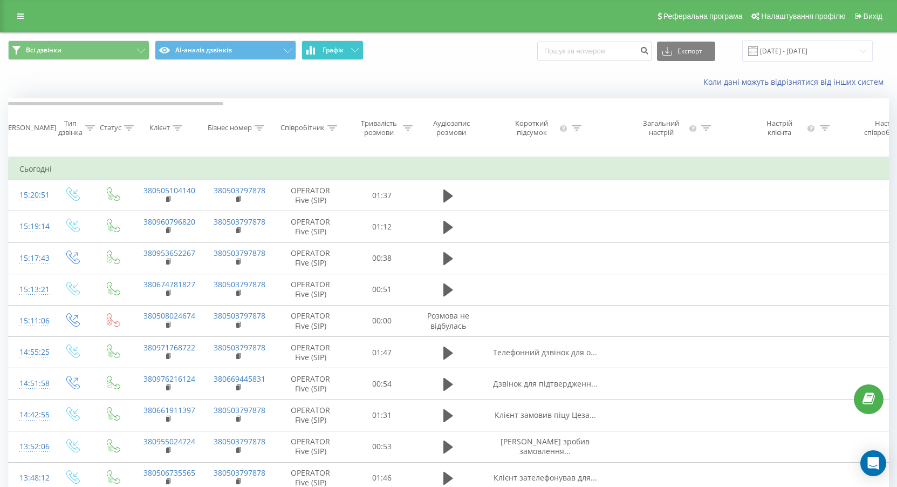
click at [359, 52] on button "Графік" at bounding box center [333, 49] width 62 height 19
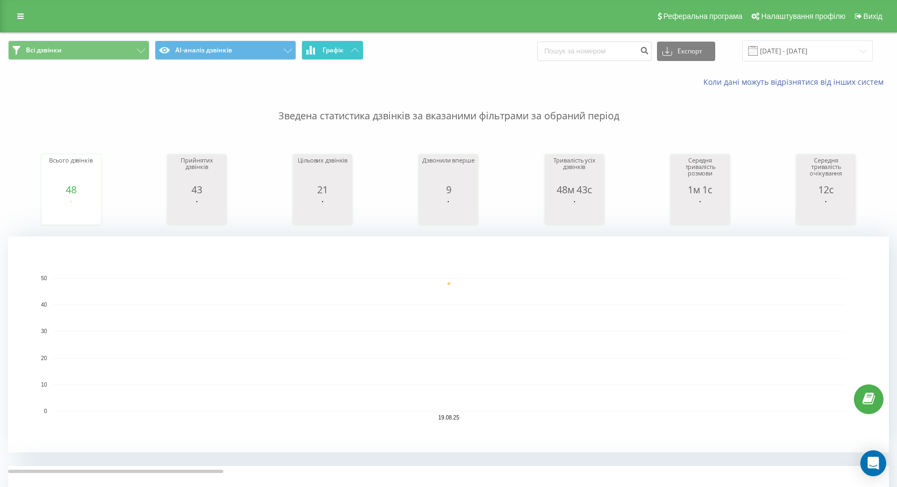
click at [327, 49] on span "Графік" at bounding box center [333, 50] width 21 height 8
click at [328, 49] on span "Графік" at bounding box center [333, 50] width 21 height 8
click at [348, 48] on button "Графік" at bounding box center [333, 49] width 62 height 19
click at [359, 51] on button "Графік" at bounding box center [333, 49] width 62 height 19
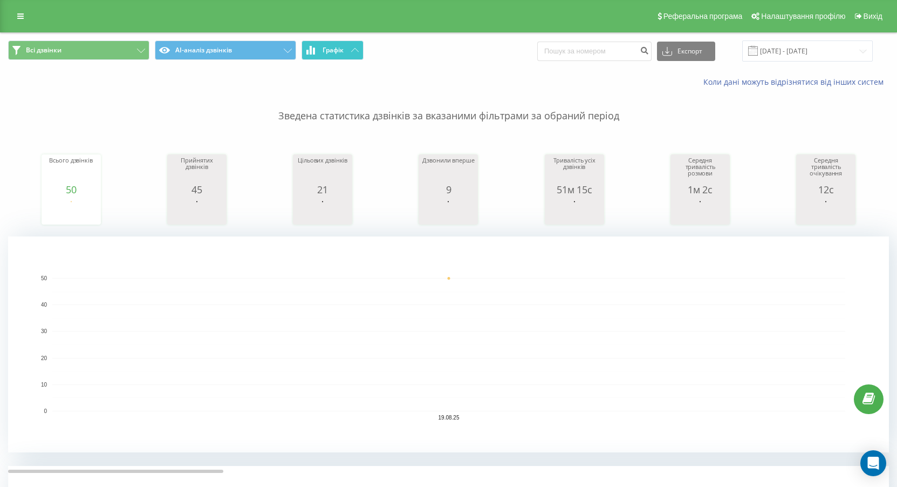
click at [359, 51] on button "Графік" at bounding box center [333, 49] width 62 height 19
click at [333, 52] on span "Графік" at bounding box center [333, 50] width 21 height 8
click at [322, 48] on button "Графік" at bounding box center [333, 49] width 62 height 19
click at [323, 47] on span "Графік" at bounding box center [333, 50] width 21 height 8
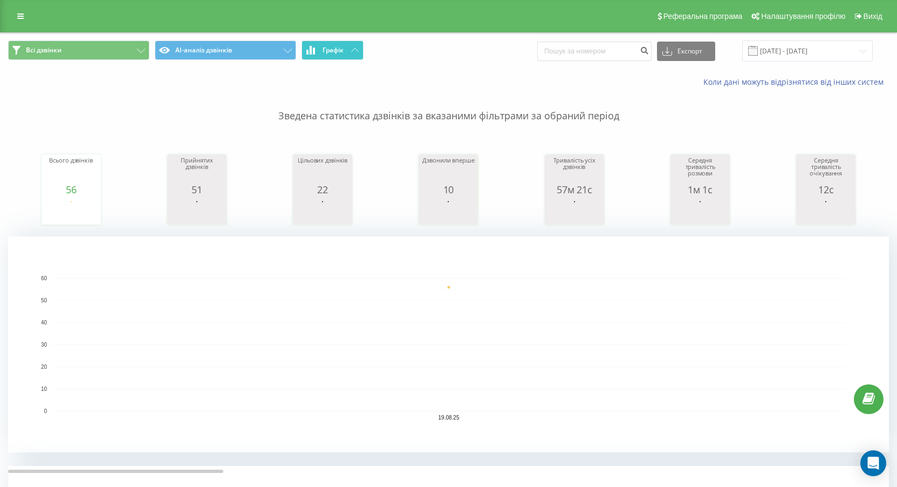
click at [338, 58] on button "Графік" at bounding box center [333, 49] width 62 height 19
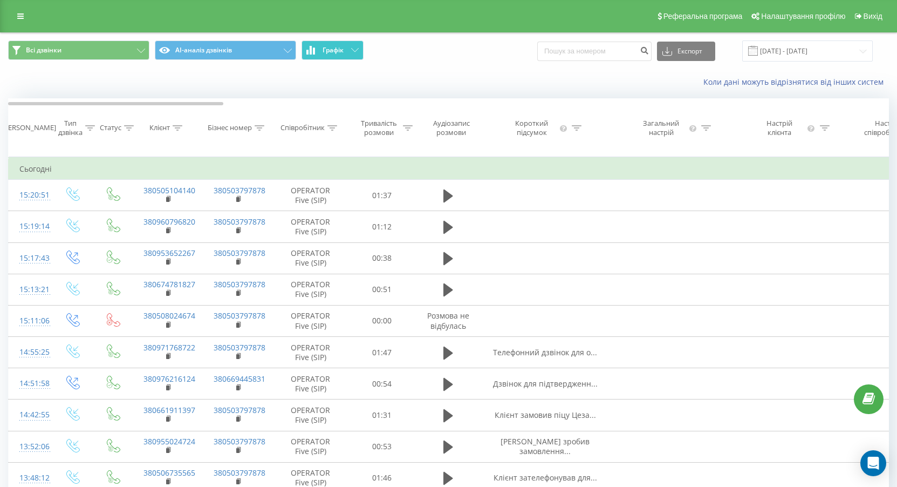
click at [337, 59] on button "Графік" at bounding box center [333, 49] width 62 height 19
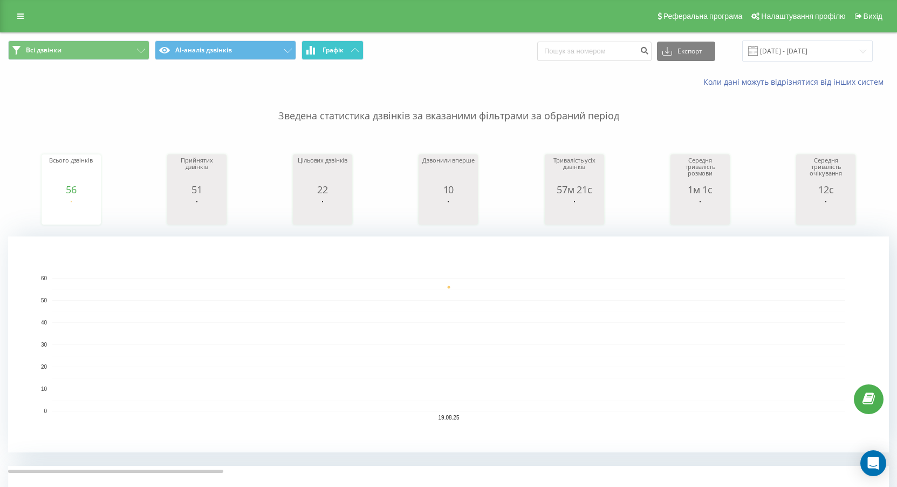
click at [332, 48] on span "Графік" at bounding box center [333, 50] width 21 height 8
click at [336, 50] on span "Графік" at bounding box center [333, 50] width 21 height 8
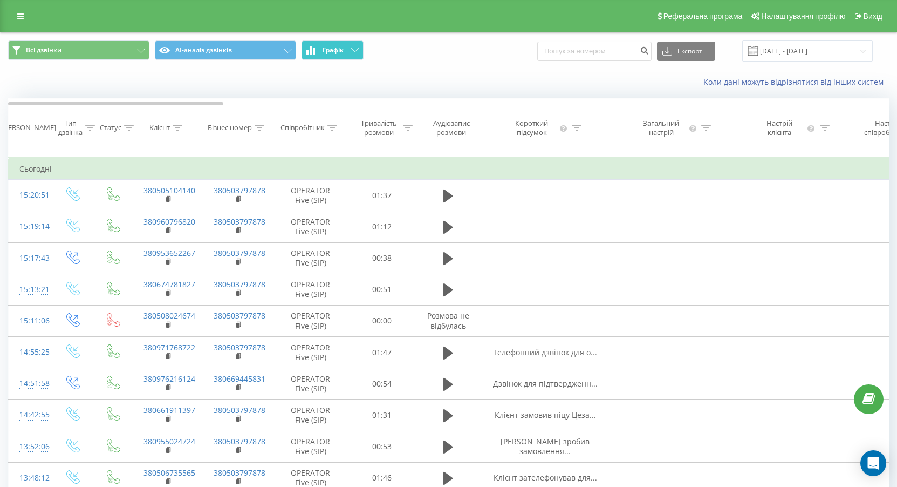
click at [336, 50] on span "Графік" at bounding box center [333, 50] width 21 height 8
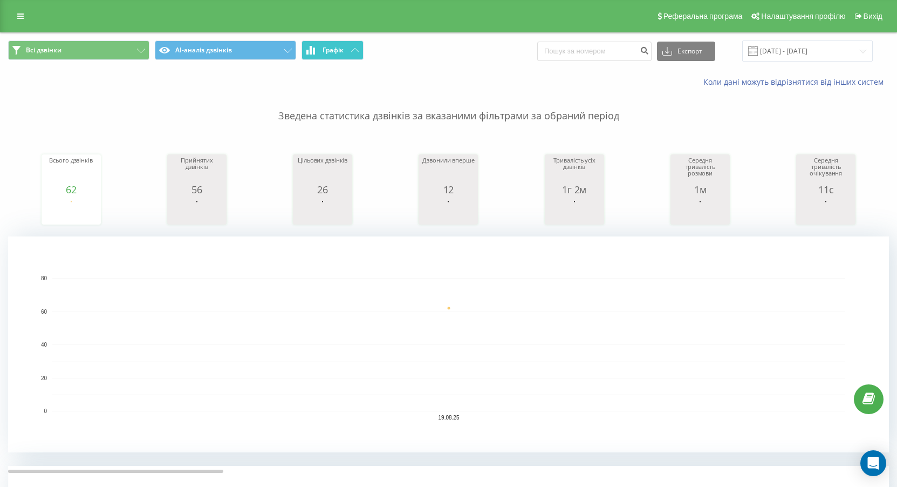
click at [308, 52] on icon at bounding box center [307, 52] width 2 height 5
click at [349, 53] on button "Графік" at bounding box center [333, 49] width 62 height 19
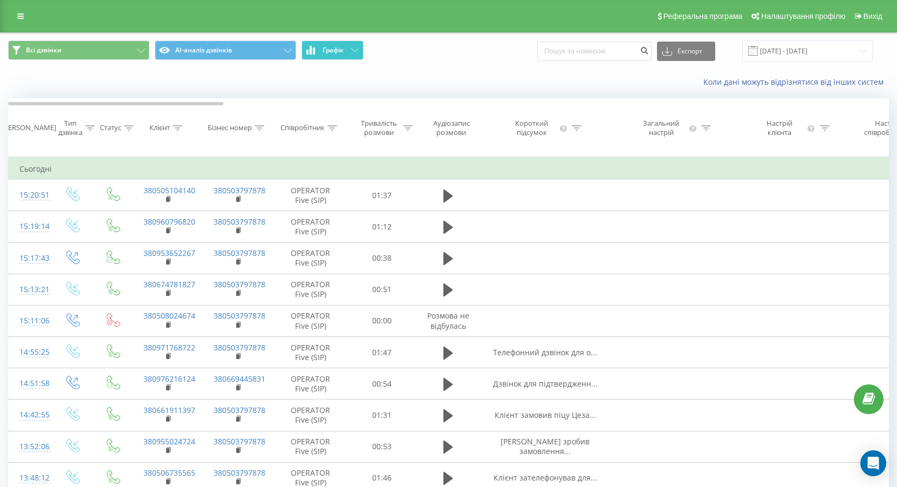
click at [349, 53] on button "Графік" at bounding box center [333, 49] width 62 height 19
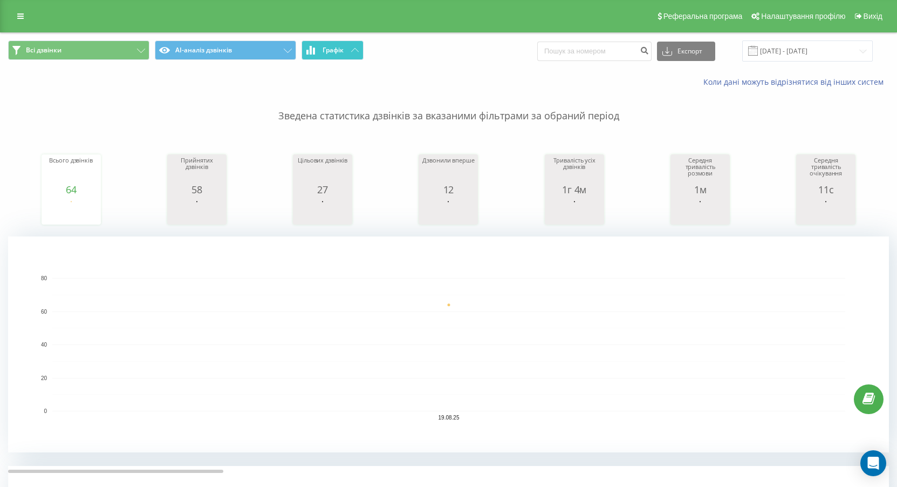
click at [320, 62] on div "Всі дзвінки AI-аналіз дзвінків Графік Експорт .csv .xls .xlsx [DATE] - [DATE]" at bounding box center [449, 51] width 896 height 36
click at [325, 58] on button "Графік" at bounding box center [333, 49] width 62 height 19
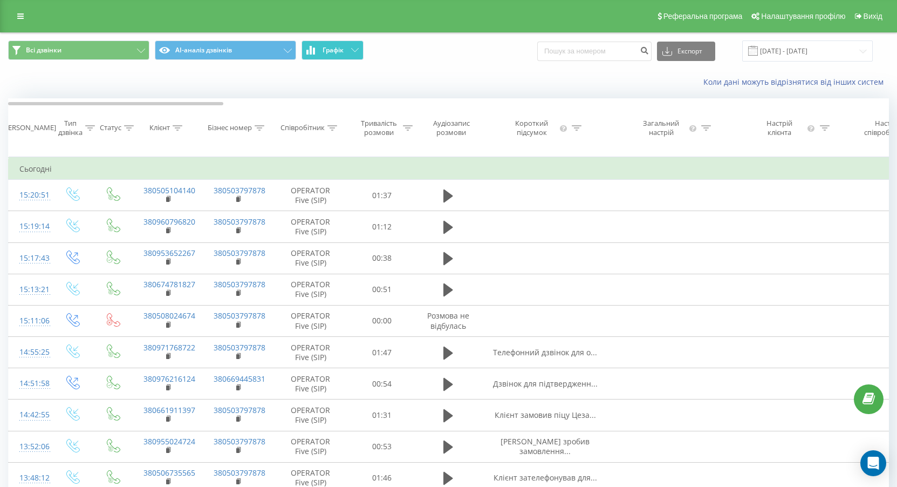
click at [325, 58] on button "Графік" at bounding box center [333, 49] width 62 height 19
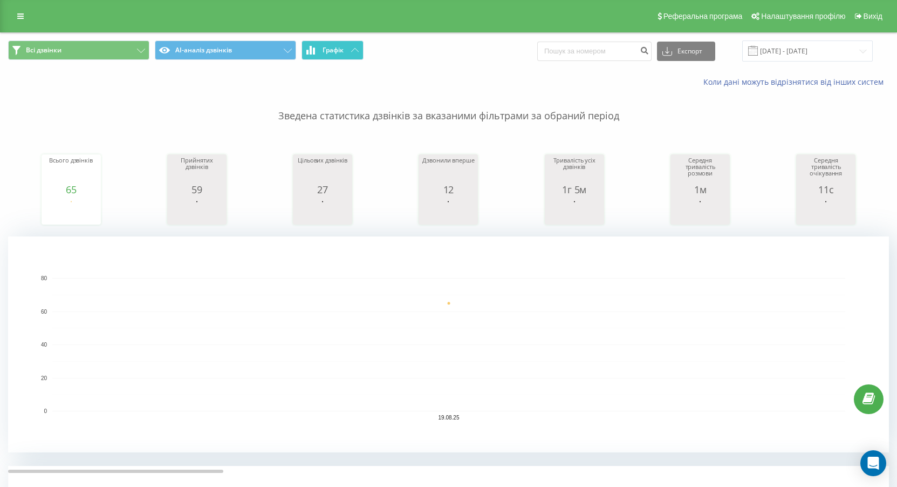
click at [322, 57] on button "Графік" at bounding box center [333, 49] width 62 height 19
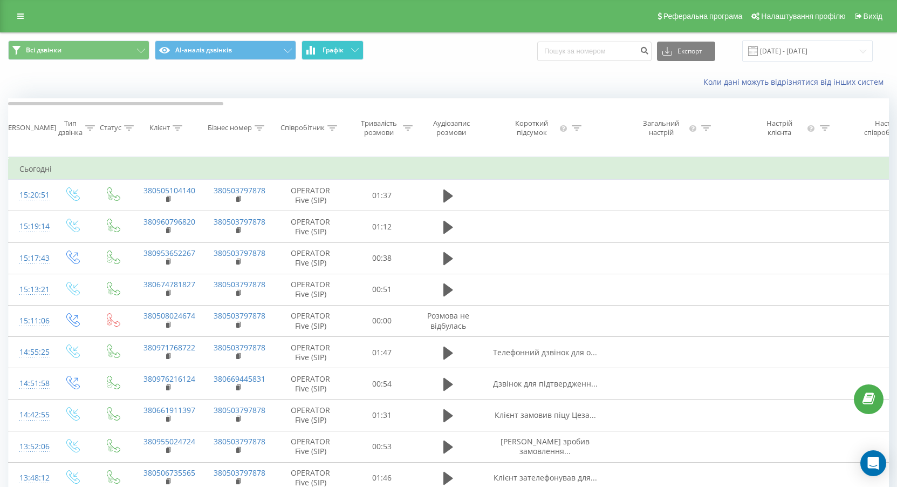
click at [323, 57] on button "Графік" at bounding box center [333, 49] width 62 height 19
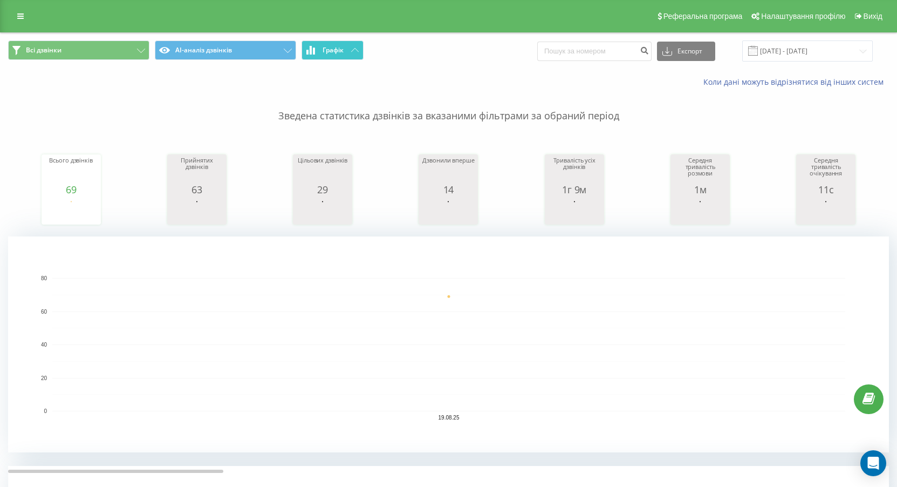
click at [331, 52] on span "Графік" at bounding box center [333, 50] width 21 height 8
click at [352, 49] on icon at bounding box center [355, 50] width 8 height 4
click at [333, 54] on button "Графік" at bounding box center [333, 49] width 62 height 19
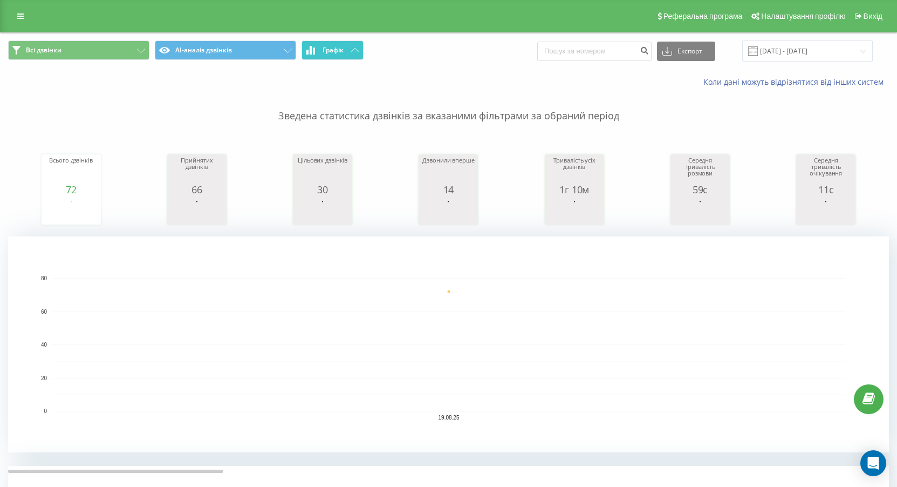
click at [333, 54] on button "Графік" at bounding box center [333, 49] width 62 height 19
click at [346, 46] on button "Графік" at bounding box center [333, 49] width 62 height 19
click at [346, 45] on button "Графік" at bounding box center [333, 49] width 62 height 19
click at [341, 56] on button "Графік" at bounding box center [333, 49] width 62 height 19
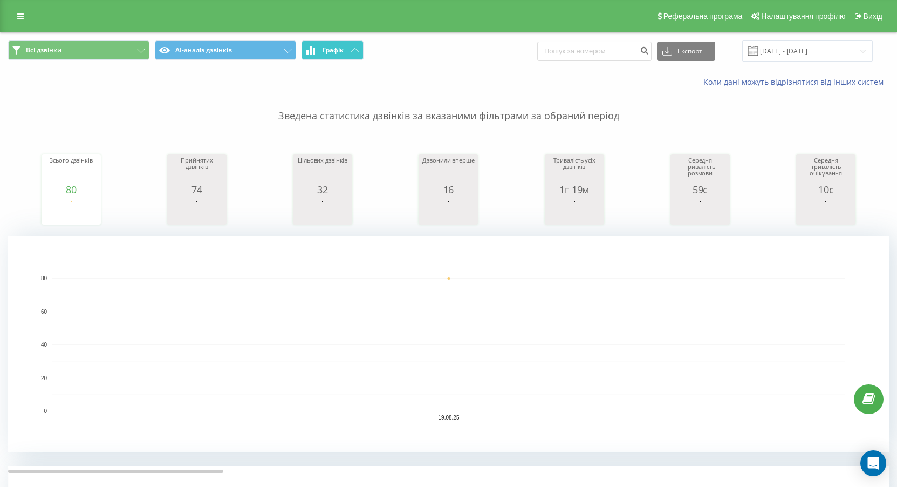
click at [359, 47] on button "Графік" at bounding box center [333, 49] width 62 height 19
click at [340, 51] on span "Графік" at bounding box center [333, 50] width 21 height 8
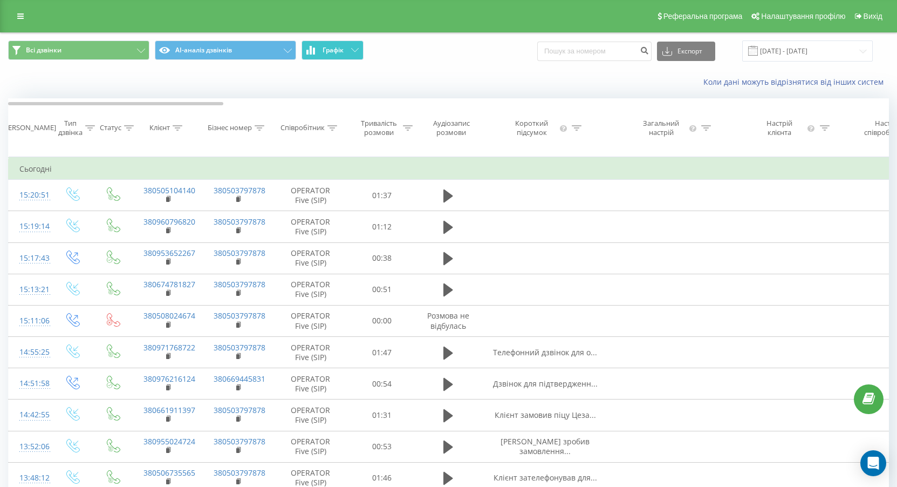
click at [340, 51] on span "Графік" at bounding box center [333, 50] width 21 height 8
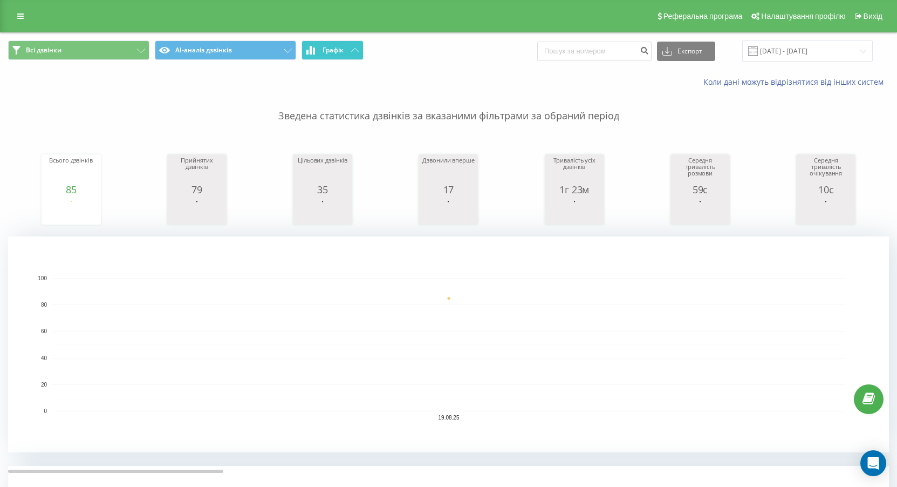
click at [340, 56] on button "Графік" at bounding box center [333, 49] width 62 height 19
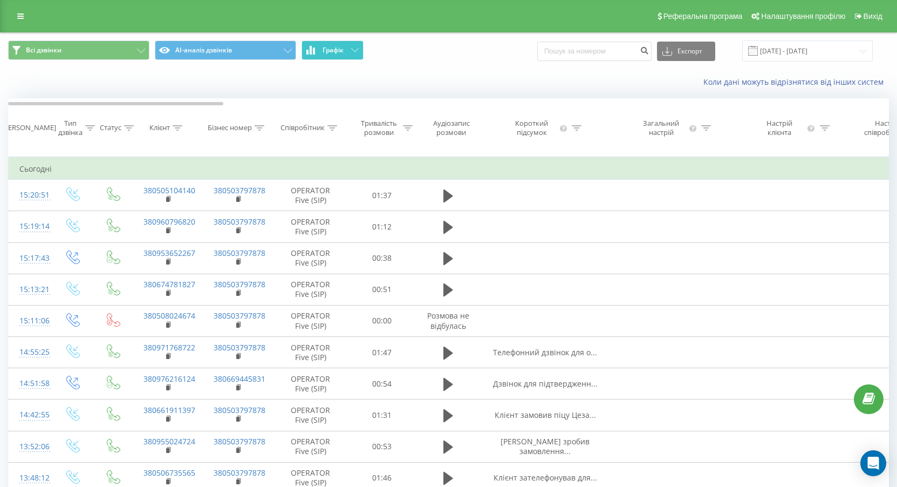
click at [339, 56] on button "Графік" at bounding box center [333, 49] width 62 height 19
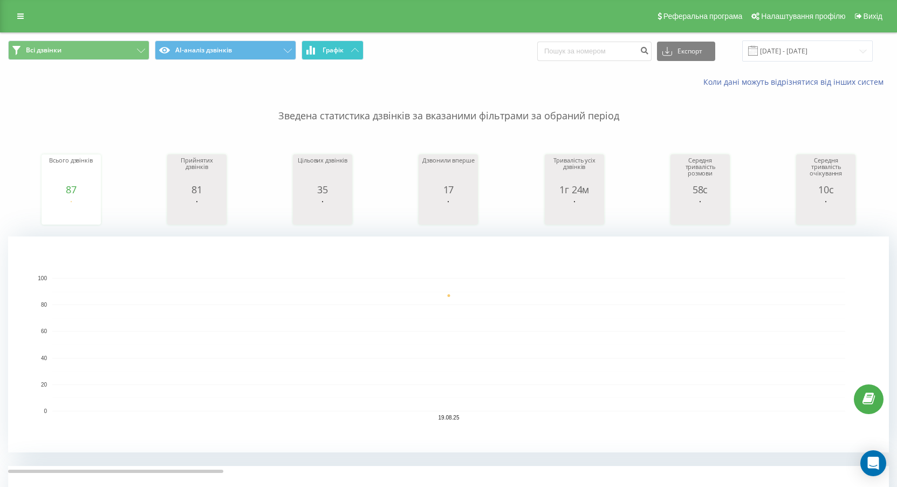
click at [345, 51] on button "Графік" at bounding box center [333, 49] width 62 height 19
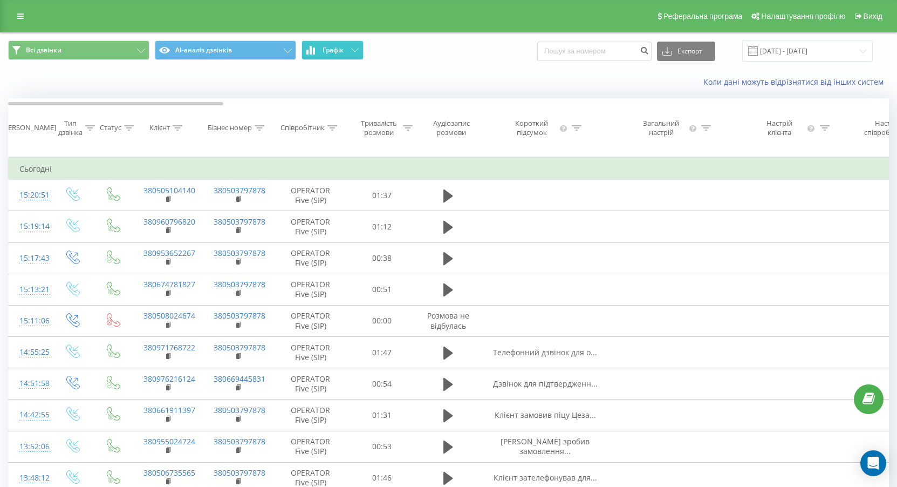
click at [347, 51] on button "Графік" at bounding box center [333, 49] width 62 height 19
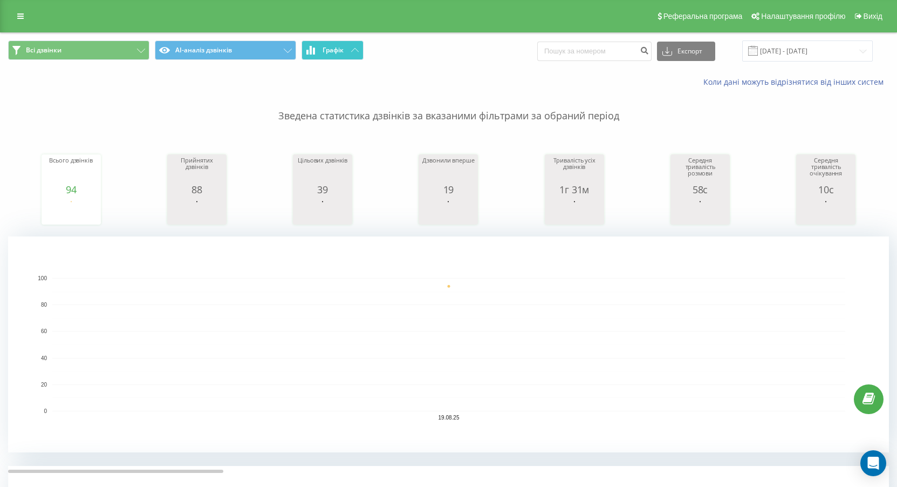
click at [344, 46] on span "Графік" at bounding box center [333, 50] width 21 height 8
click at [360, 45] on button "Графік" at bounding box center [333, 49] width 62 height 19
click at [360, 46] on button "Графік" at bounding box center [333, 49] width 62 height 19
click at [334, 52] on span "Графік" at bounding box center [333, 50] width 21 height 8
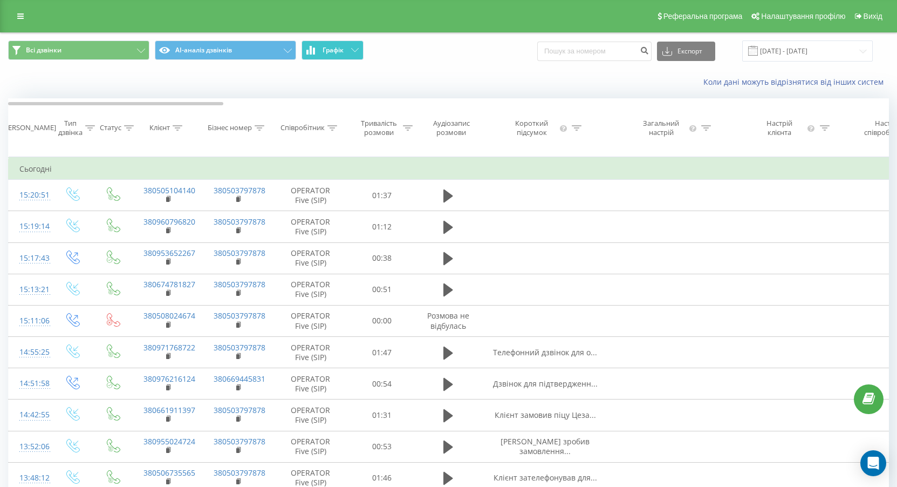
click at [334, 52] on span "Графік" at bounding box center [333, 50] width 21 height 8
